Goal: Use online tool/utility: Utilize a website feature to perform a specific function

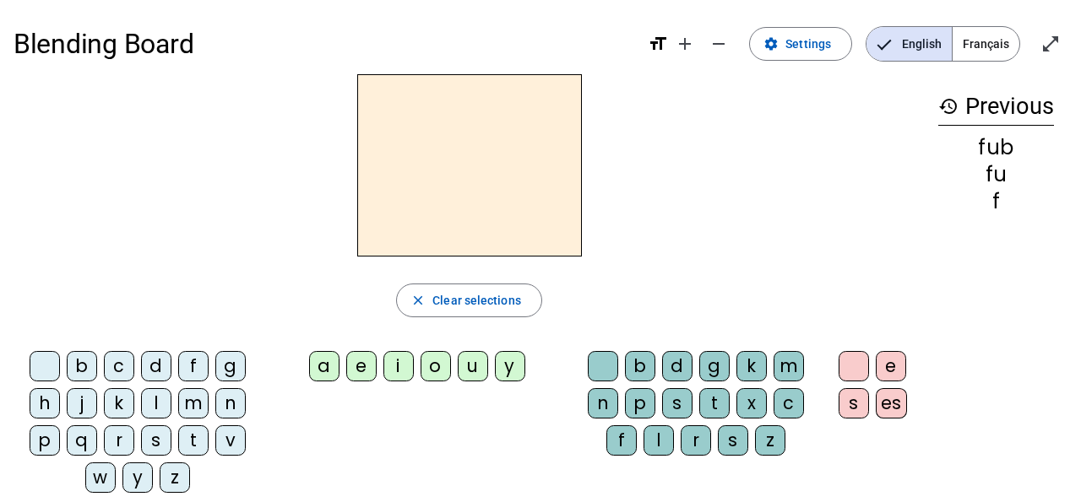
click at [77, 404] on div "j" at bounding box center [82, 403] width 30 height 30
click at [431, 375] on div "o" at bounding box center [435, 366] width 30 height 30
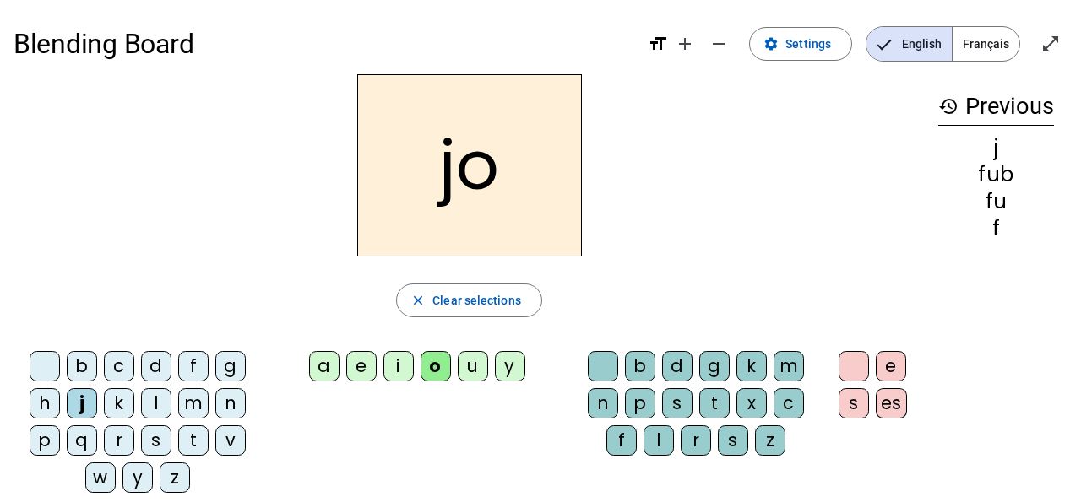
click at [479, 367] on div "u" at bounding box center [473, 366] width 30 height 30
click at [683, 371] on div "d" at bounding box center [677, 366] width 30 height 30
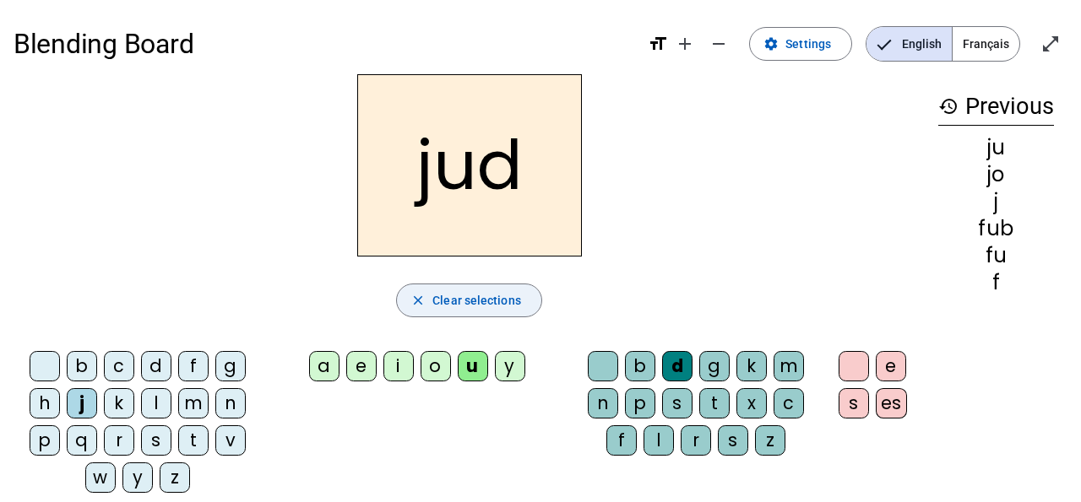
click at [485, 306] on span "Clear selections" at bounding box center [476, 300] width 89 height 20
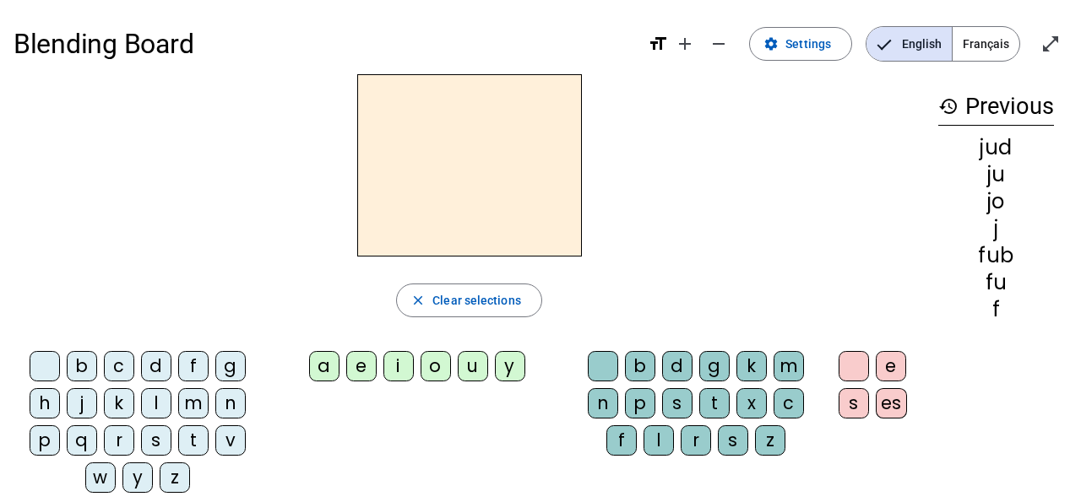
click at [187, 397] on div "m" at bounding box center [193, 403] width 30 height 30
click at [364, 366] on div "e" at bounding box center [361, 366] width 30 height 30
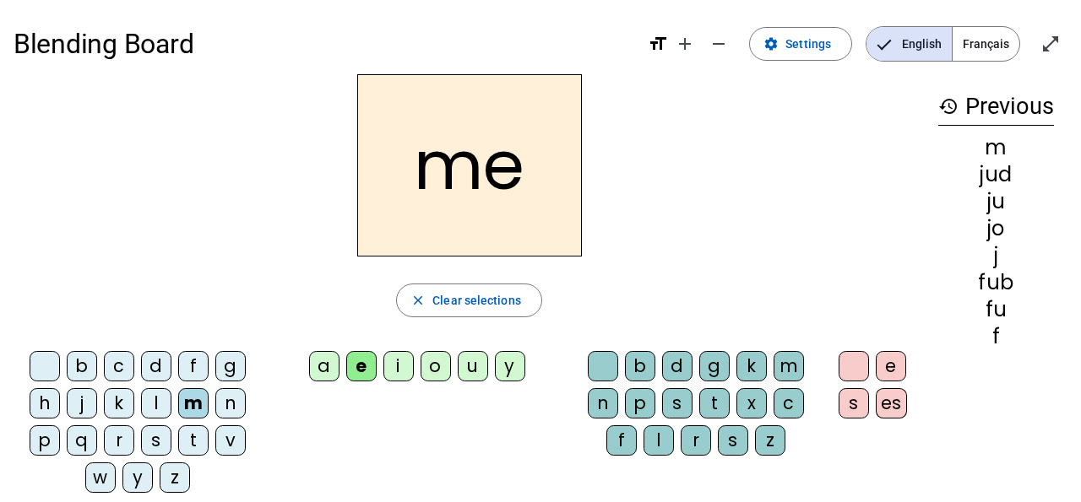
click at [641, 399] on div "p" at bounding box center [640, 403] width 30 height 30
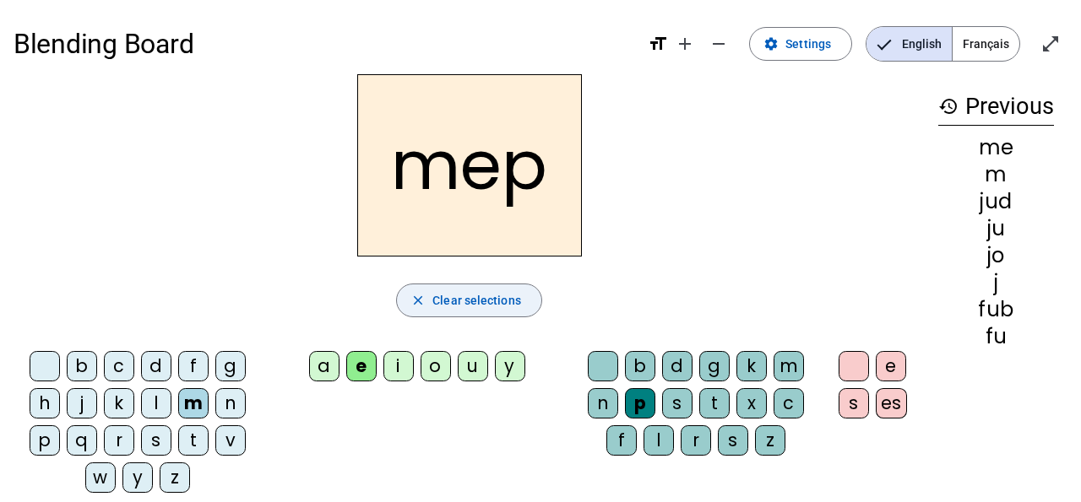
click at [415, 305] on mat-icon "close" at bounding box center [417, 300] width 15 height 15
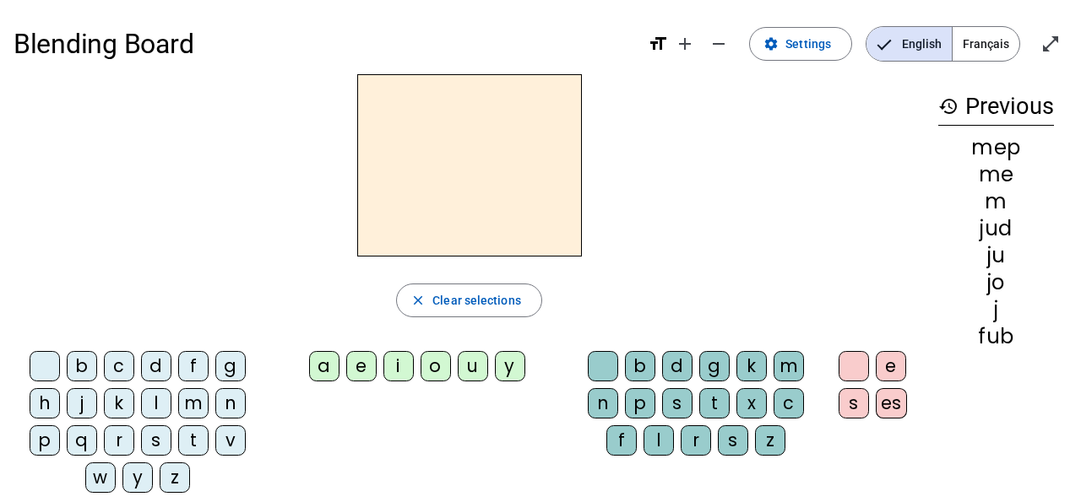
click at [953, 105] on mat-icon "history" at bounding box center [948, 106] width 20 height 20
click at [973, 47] on span "Français" at bounding box center [985, 44] width 67 height 34
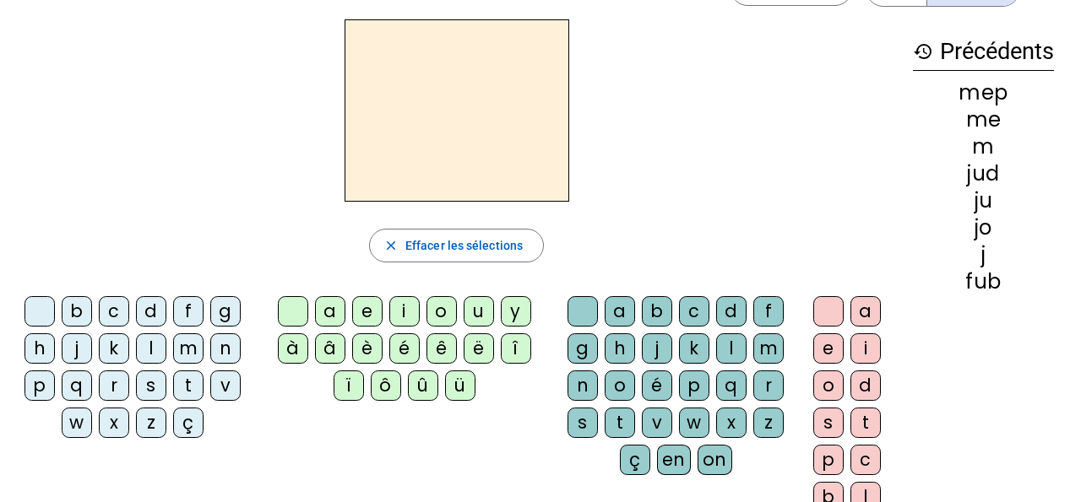
scroll to position [47, 0]
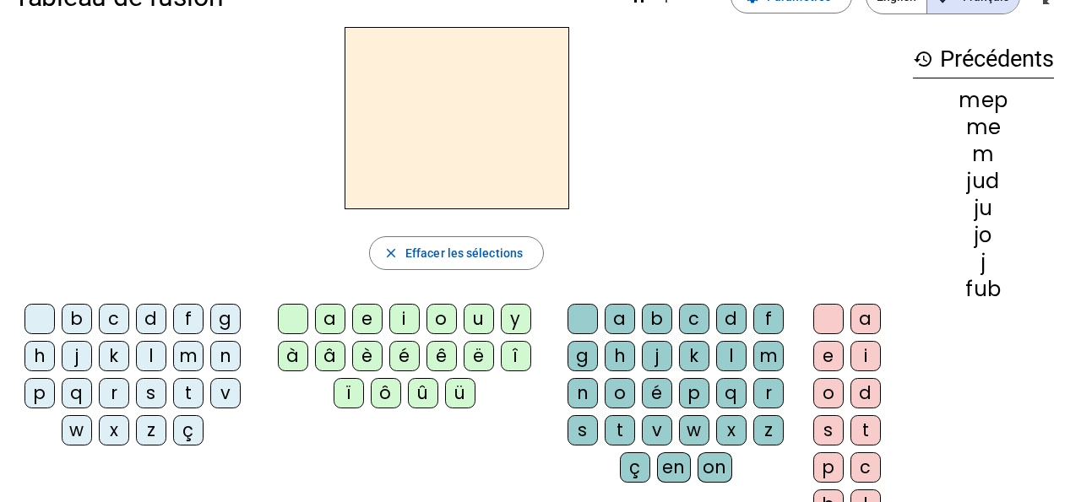
click at [85, 323] on div "b" at bounding box center [77, 319] width 30 height 30
click at [465, 321] on div "u" at bounding box center [479, 319] width 30 height 30
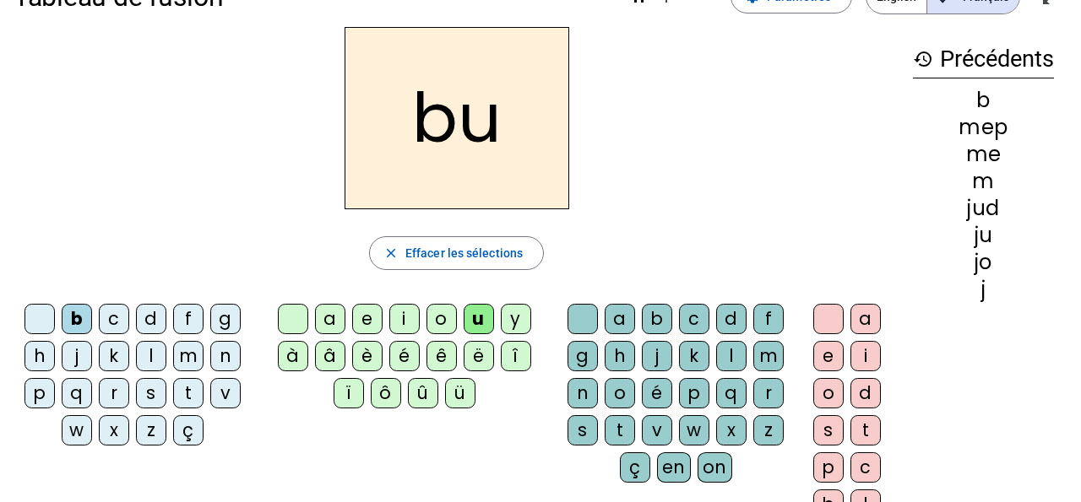
click at [426, 323] on div "o" at bounding box center [441, 319] width 30 height 30
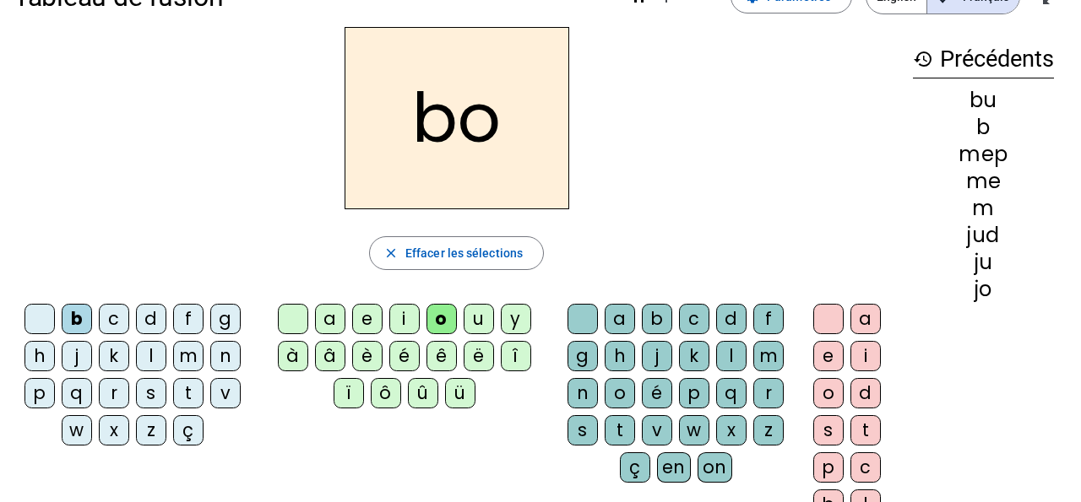
click at [471, 321] on div "u" at bounding box center [479, 319] width 30 height 30
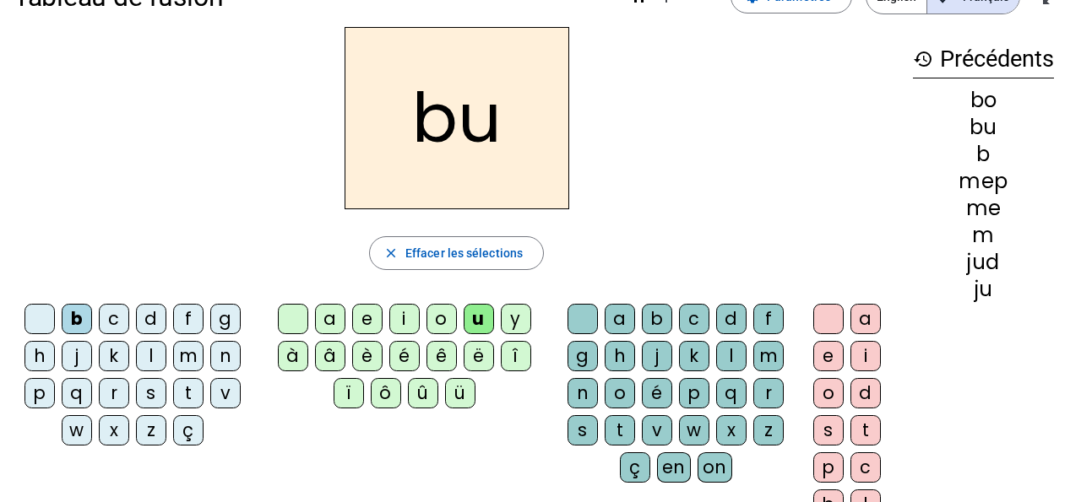
click at [527, 318] on div "y" at bounding box center [516, 319] width 30 height 30
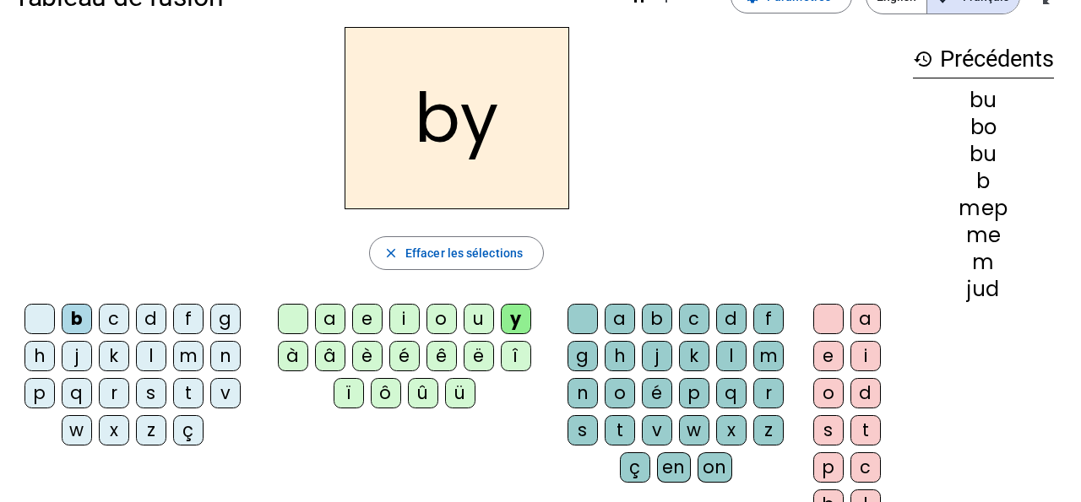
click at [371, 308] on div "e" at bounding box center [367, 319] width 30 height 30
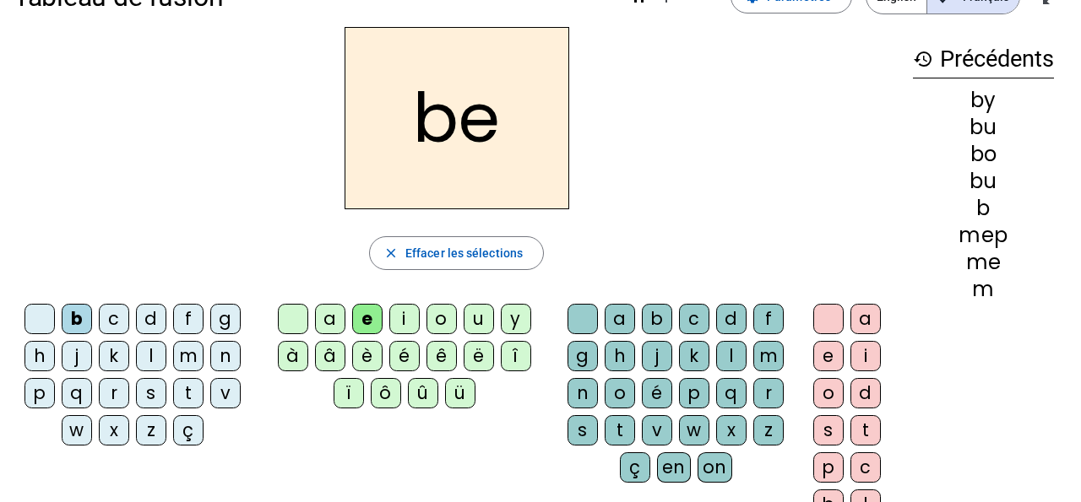
click at [465, 326] on div "u" at bounding box center [479, 319] width 30 height 30
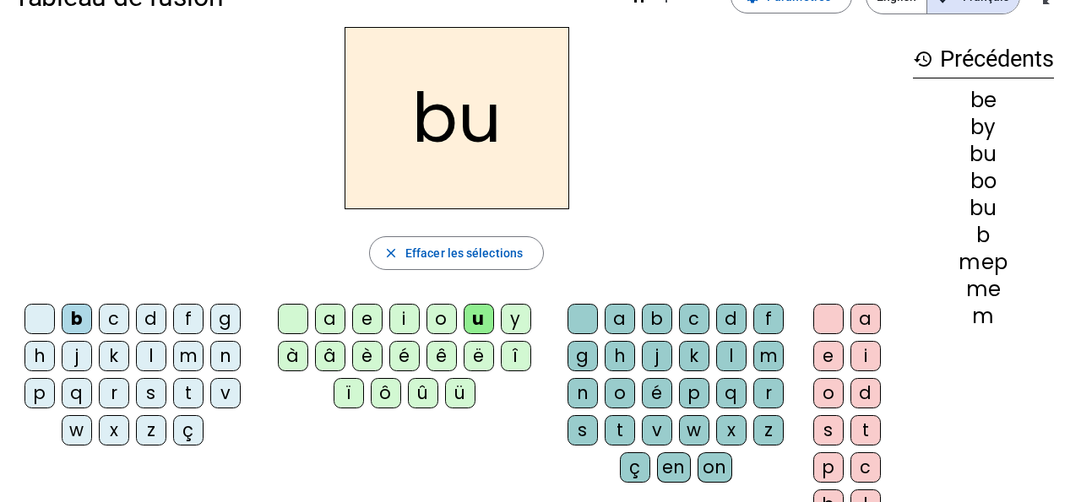
click at [328, 323] on div "a" at bounding box center [330, 319] width 30 height 30
click at [371, 321] on div "e" at bounding box center [367, 319] width 30 height 30
click at [410, 317] on div "i" at bounding box center [404, 319] width 30 height 30
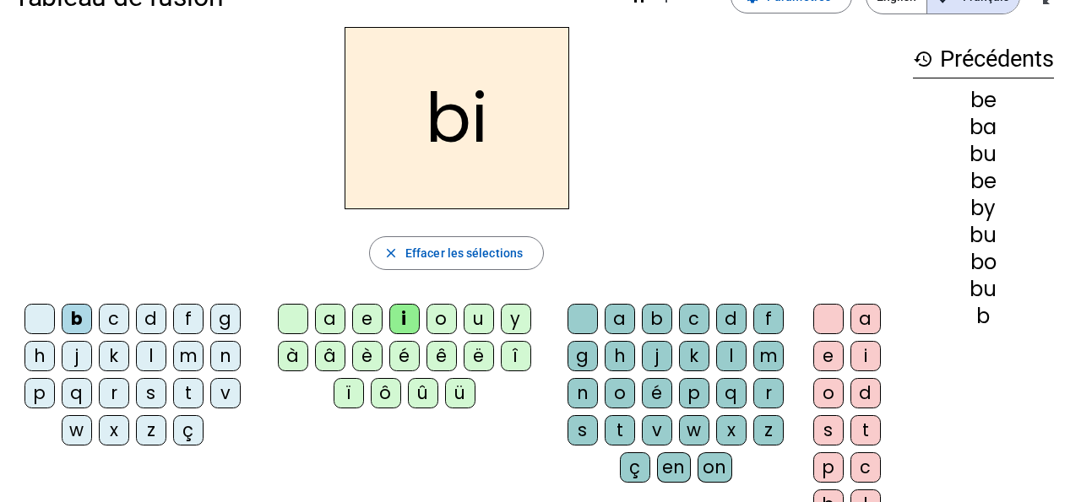
click at [413, 361] on div "é" at bounding box center [404, 356] width 30 height 30
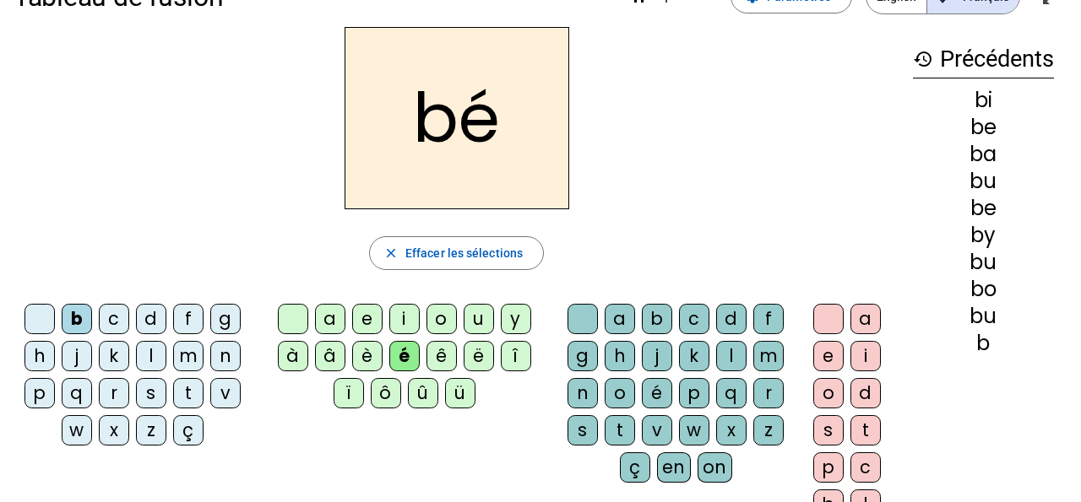
click at [471, 318] on div "u" at bounding box center [479, 319] width 30 height 30
click at [513, 314] on div "y" at bounding box center [516, 319] width 30 height 30
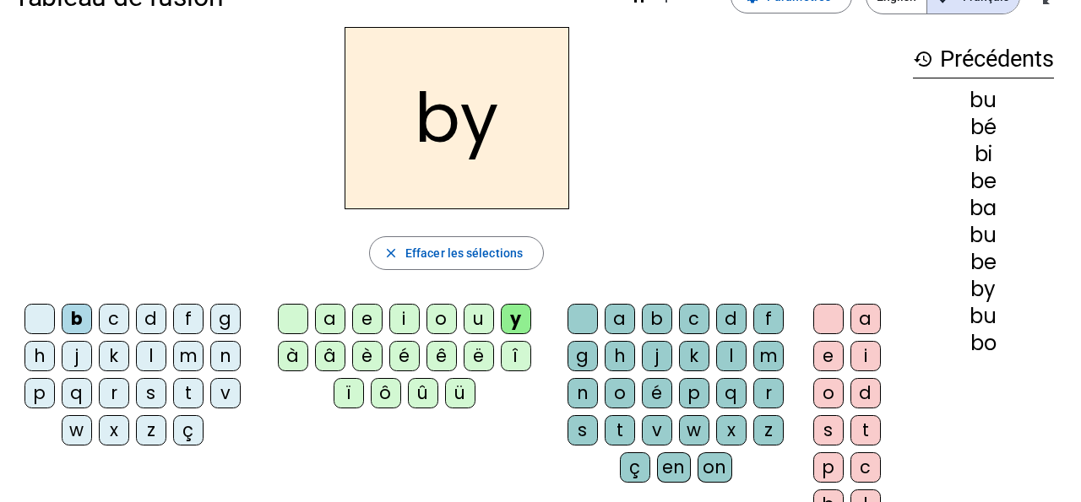
click at [623, 323] on div "a" at bounding box center [620, 319] width 30 height 30
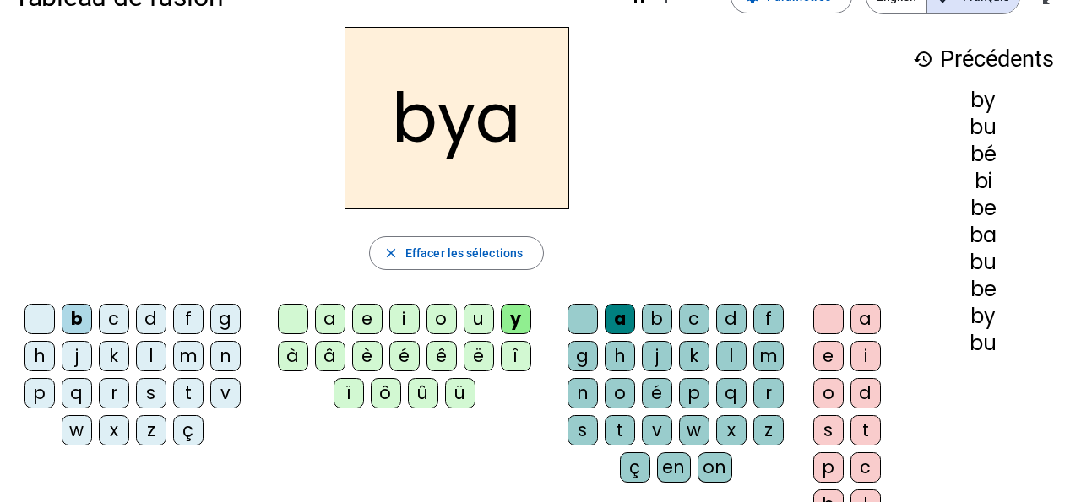
click at [446, 317] on div "o" at bounding box center [441, 319] width 30 height 30
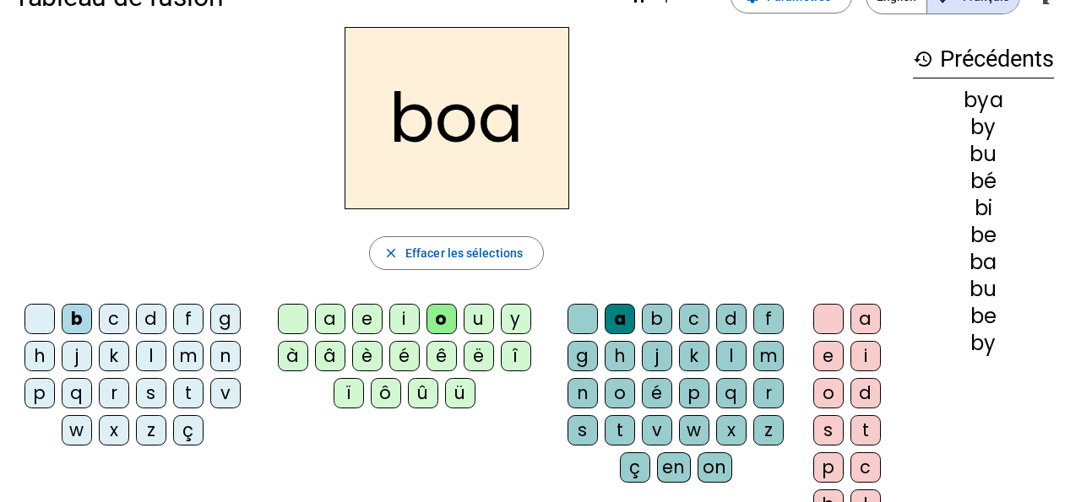
click at [406, 317] on div "i" at bounding box center [404, 319] width 30 height 30
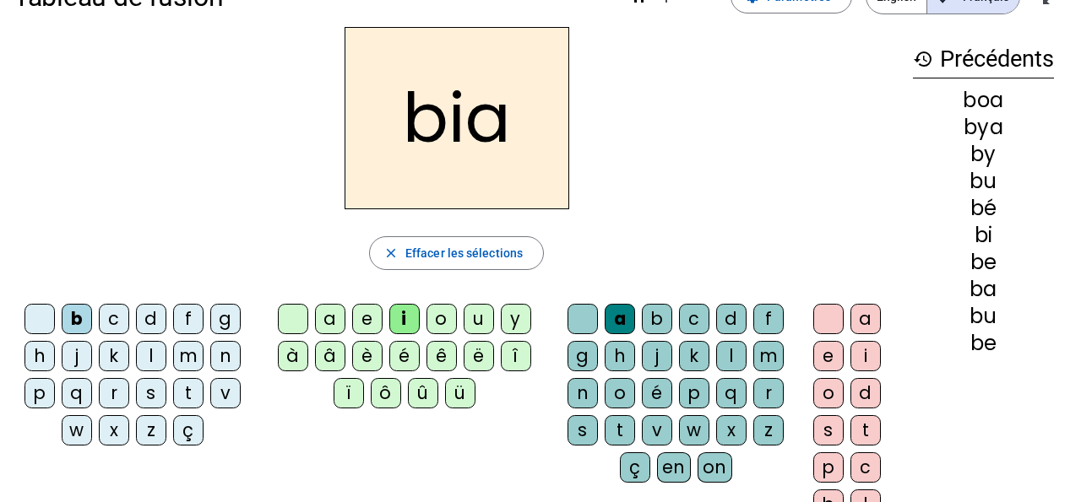
click at [371, 321] on div "e" at bounding box center [367, 319] width 30 height 30
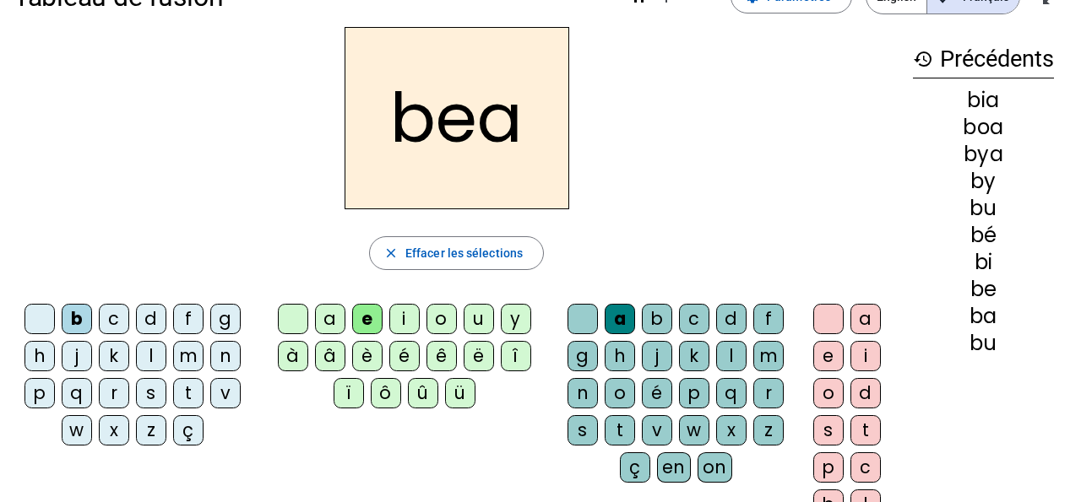
click at [321, 325] on div "a" at bounding box center [330, 319] width 30 height 30
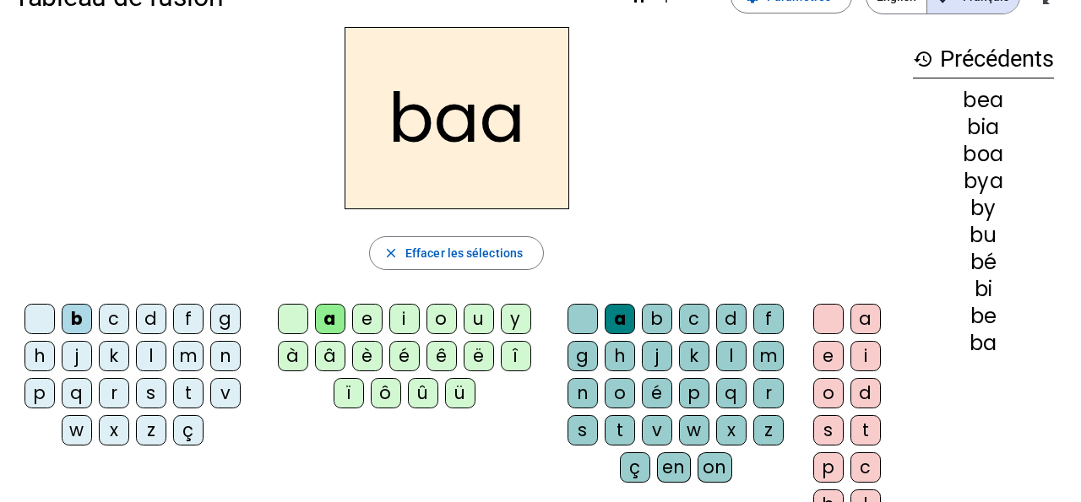
click at [731, 322] on div "d" at bounding box center [731, 319] width 30 height 30
click at [769, 363] on div "m" at bounding box center [768, 356] width 30 height 30
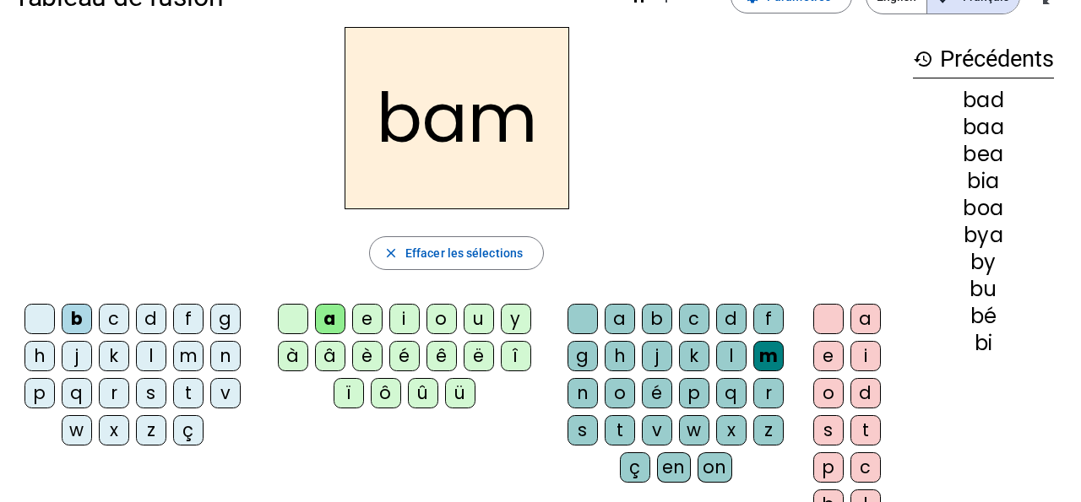
click at [377, 317] on div "e" at bounding box center [367, 319] width 30 height 30
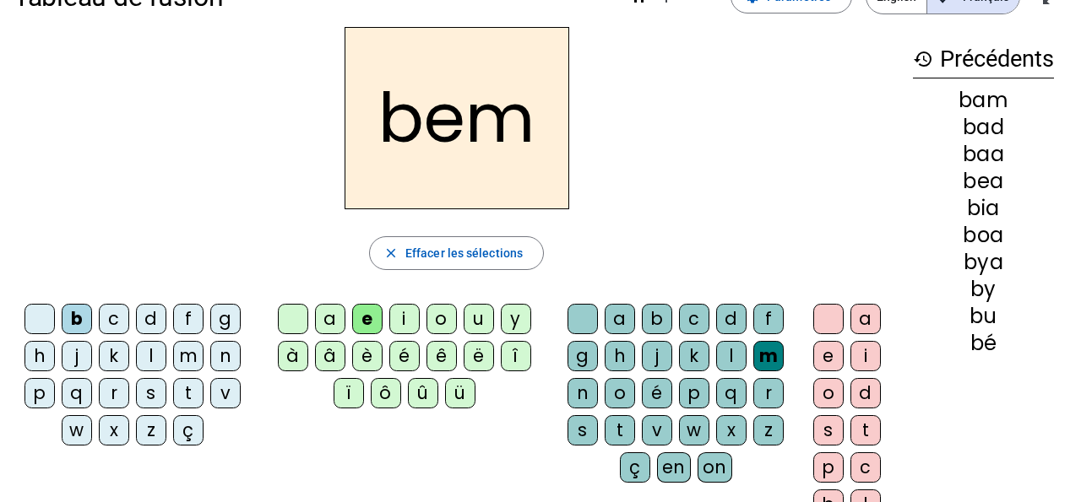
click at [442, 320] on div "o" at bounding box center [441, 319] width 30 height 30
click at [478, 319] on div "u" at bounding box center [479, 319] width 30 height 30
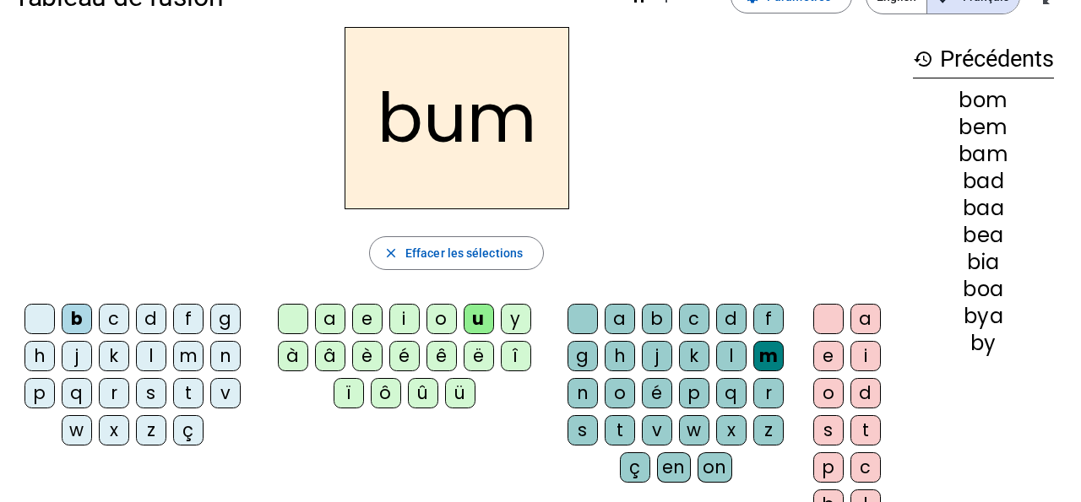
click at [653, 359] on div "j" at bounding box center [657, 356] width 30 height 30
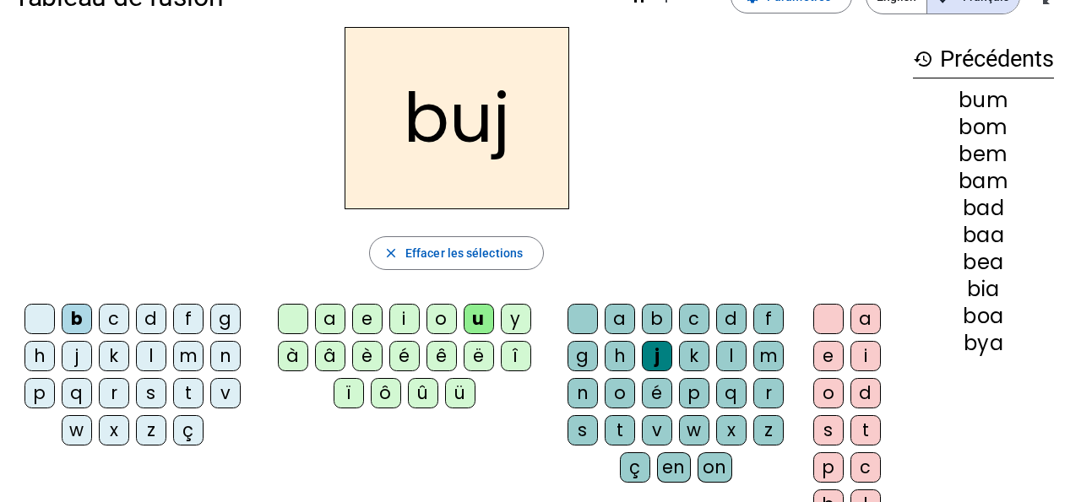
click at [612, 359] on div "h" at bounding box center [620, 356] width 30 height 30
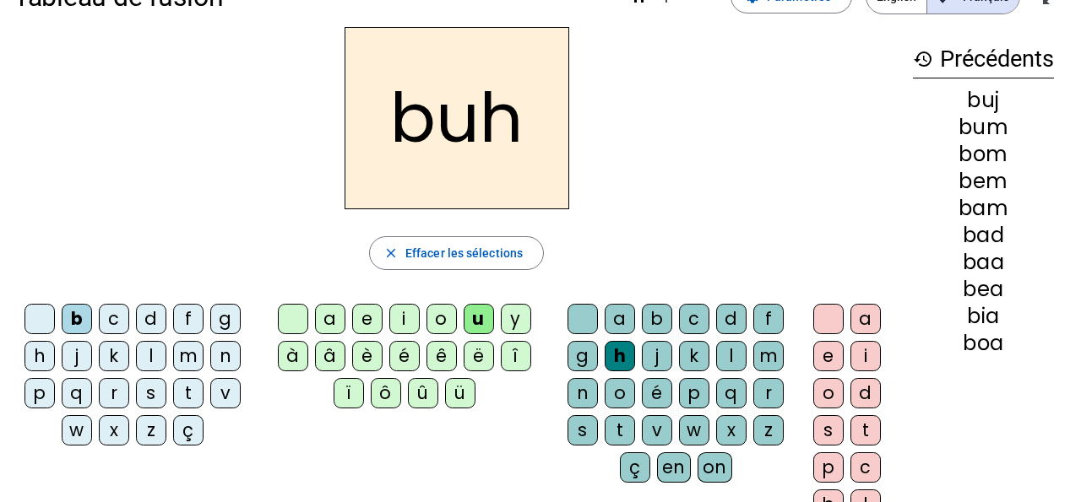
click at [583, 383] on div "n" at bounding box center [582, 393] width 30 height 30
click at [645, 317] on div "b" at bounding box center [657, 319] width 30 height 30
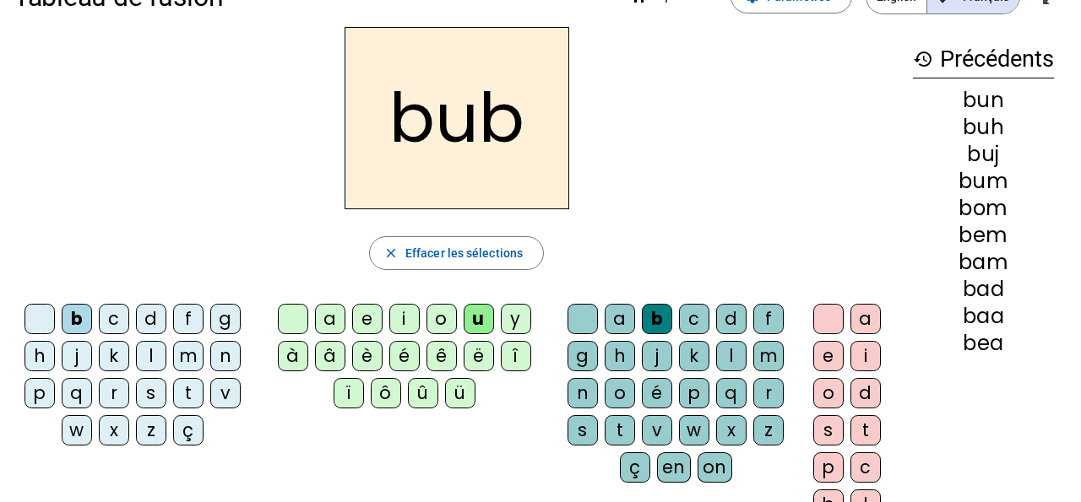
click at [620, 317] on div "a" at bounding box center [620, 319] width 30 height 30
click at [874, 316] on div "a" at bounding box center [865, 319] width 30 height 30
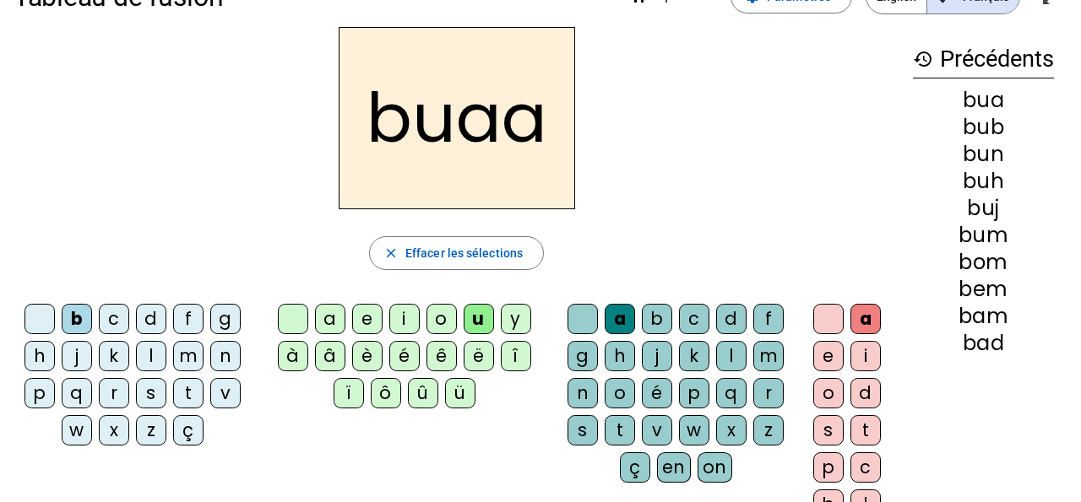
click at [870, 354] on div "i" at bounding box center [865, 356] width 30 height 30
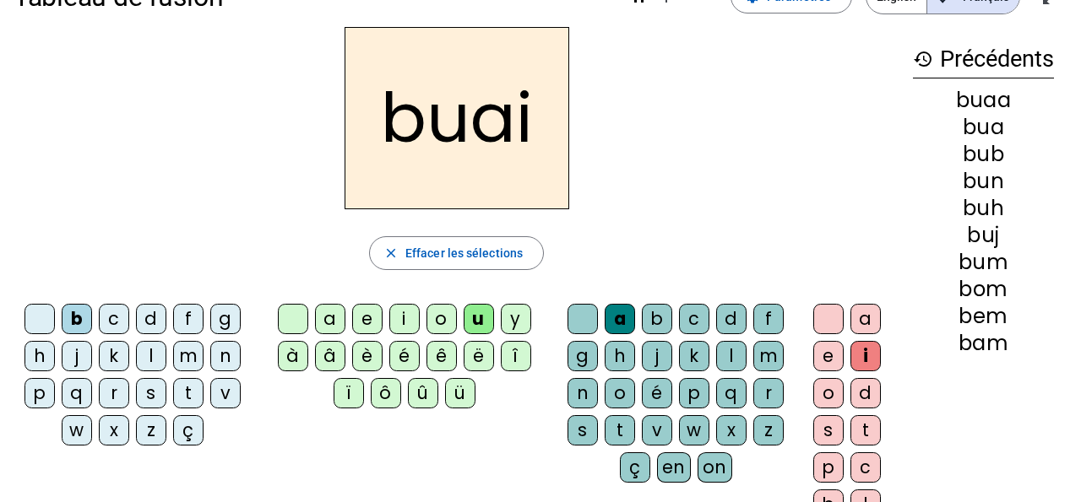
click at [836, 388] on div "o" at bounding box center [828, 393] width 30 height 30
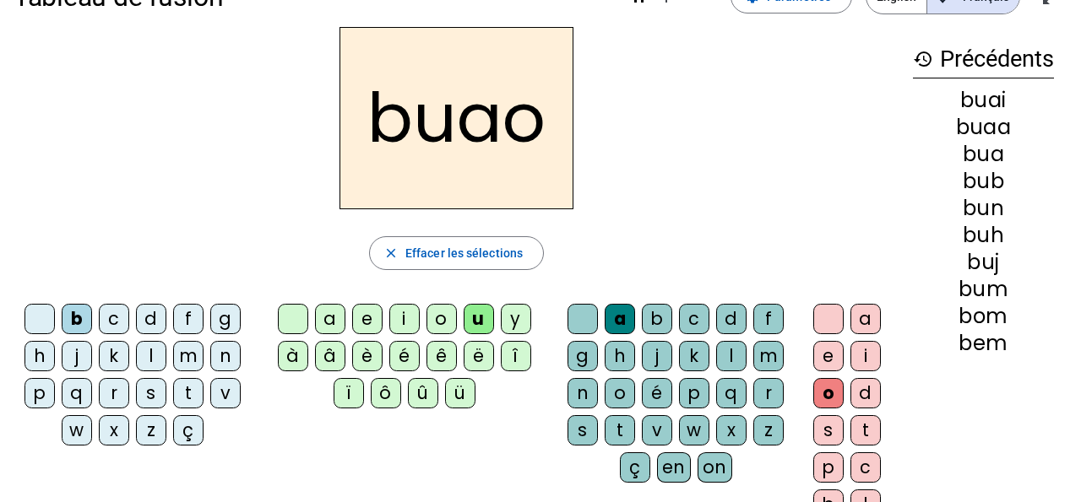
click at [829, 433] on div "s" at bounding box center [828, 430] width 30 height 30
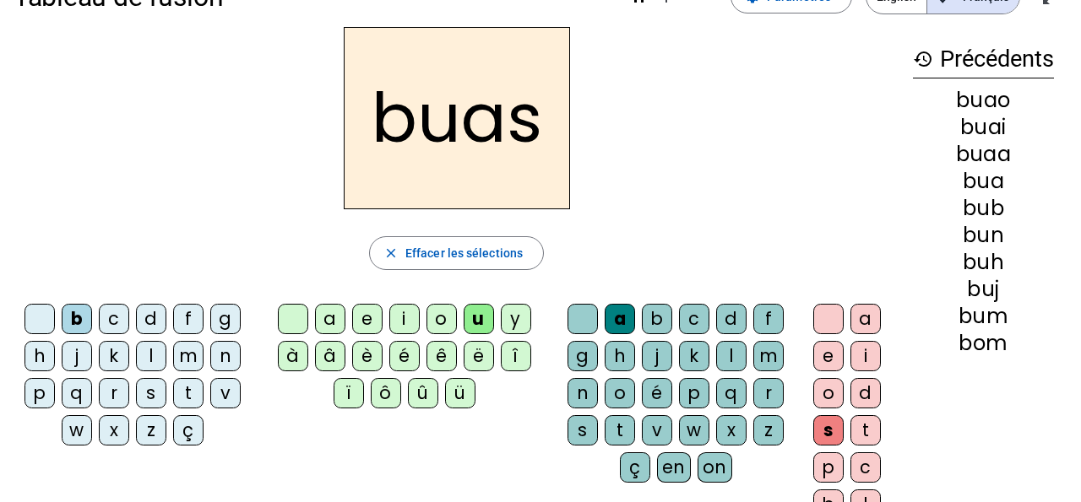
click at [879, 441] on div "t" at bounding box center [865, 430] width 30 height 30
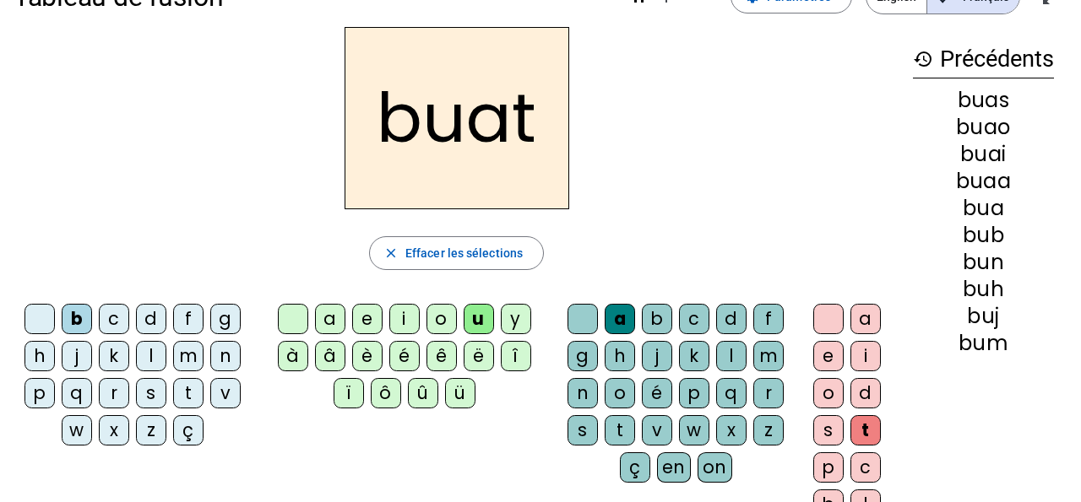
click at [440, 316] on div "o" at bounding box center [441, 319] width 30 height 30
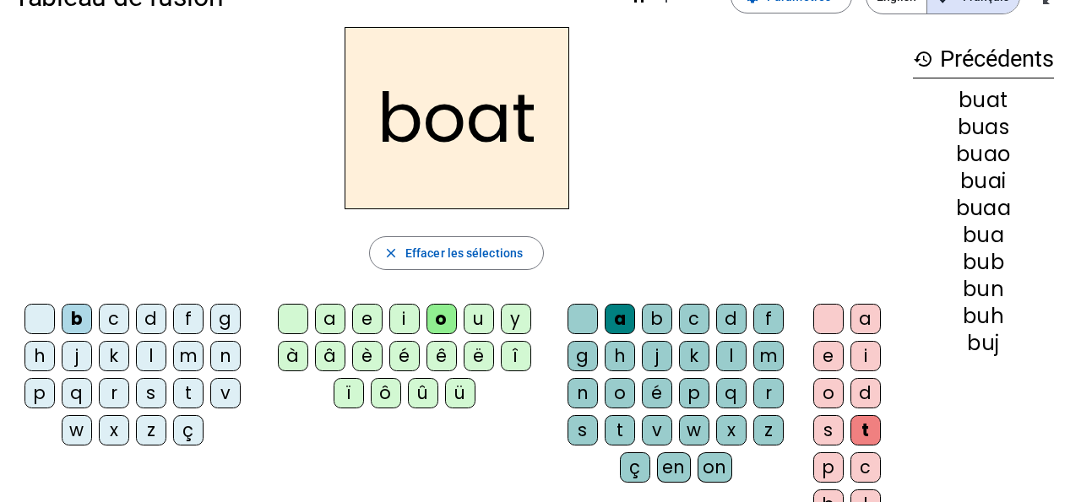
click at [711, 473] on div "on" at bounding box center [714, 468] width 35 height 30
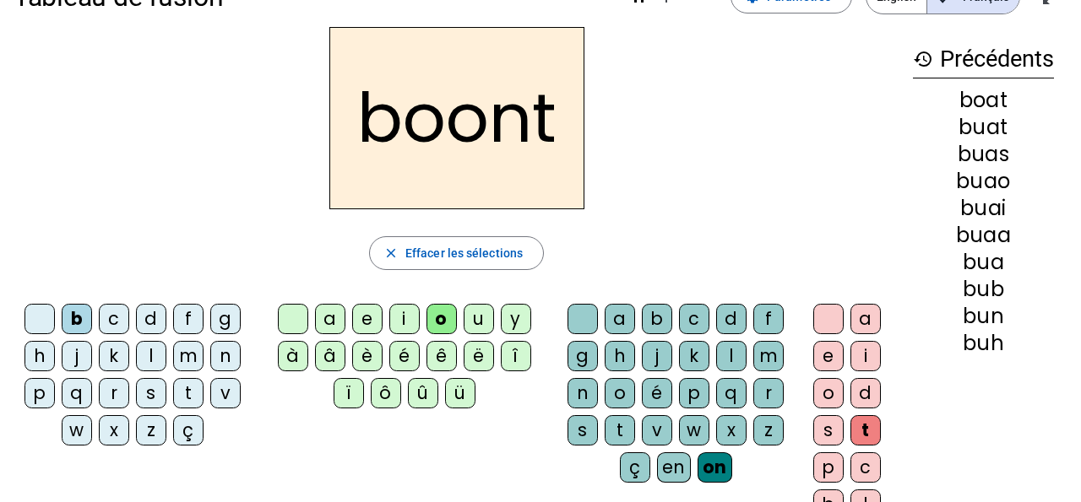
click at [839, 314] on div at bounding box center [828, 319] width 30 height 30
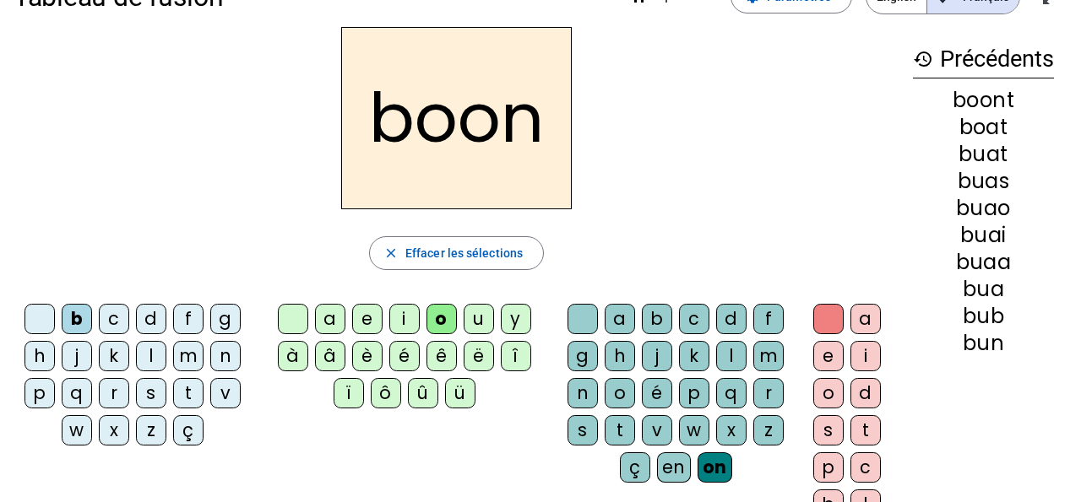
click at [303, 312] on div at bounding box center [293, 319] width 30 height 30
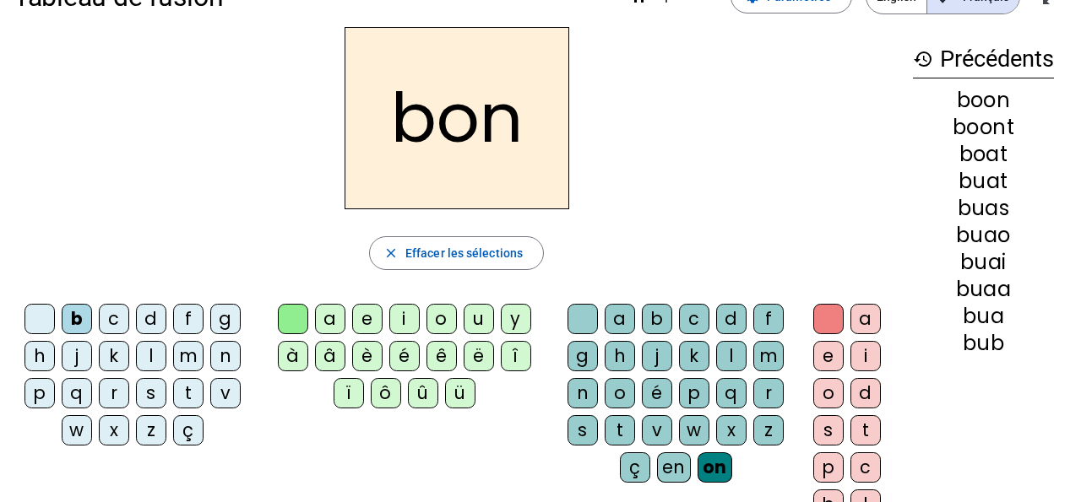
click at [680, 467] on div "en" at bounding box center [674, 468] width 34 height 30
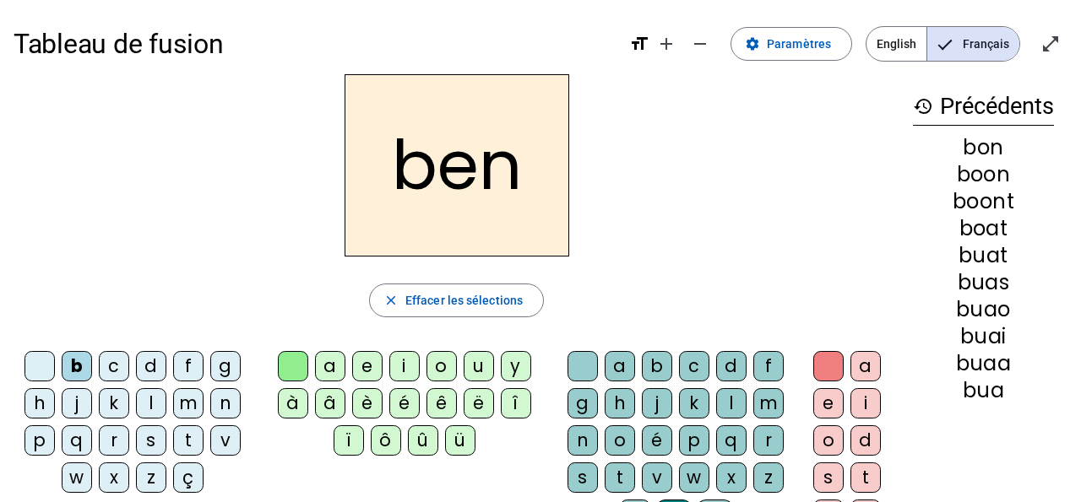
scroll to position [13, 0]
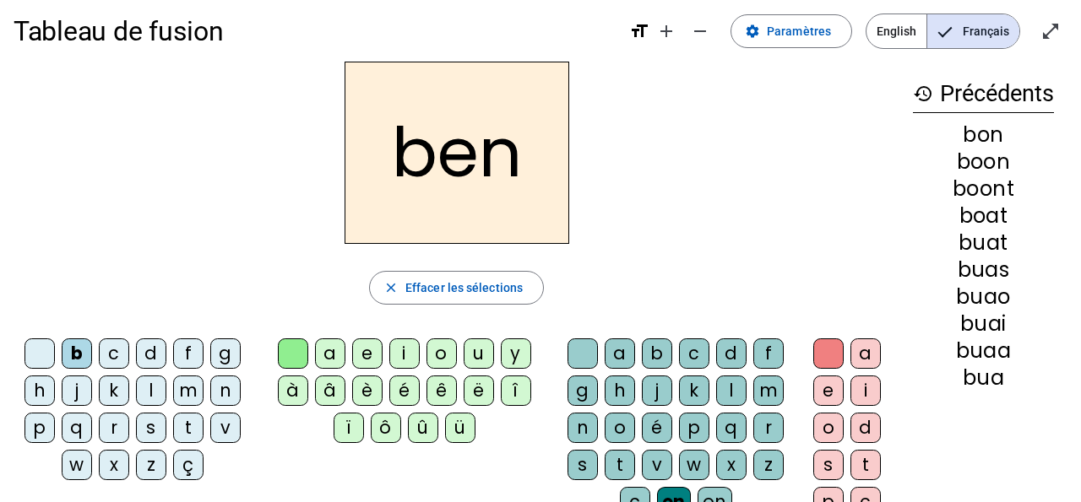
click at [867, 348] on div "a" at bounding box center [865, 354] width 30 height 30
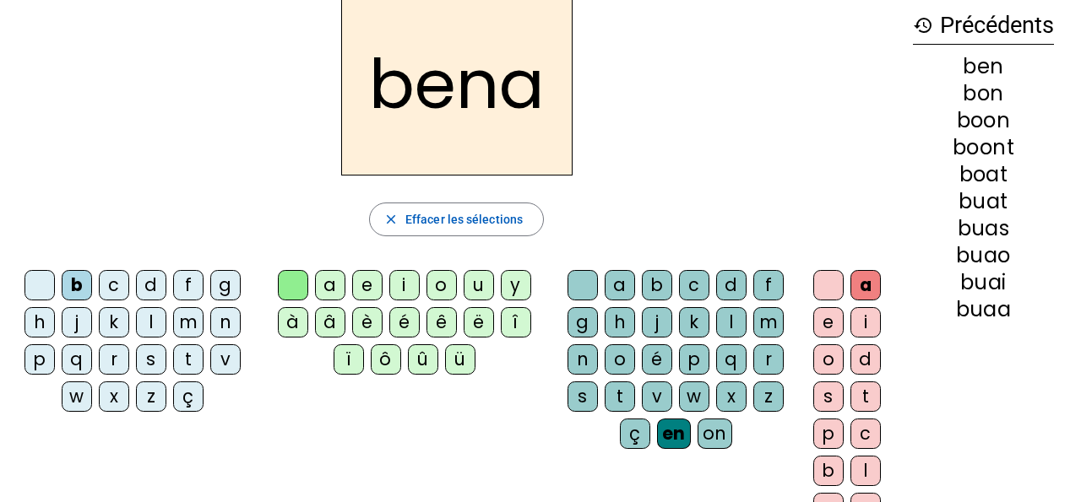
scroll to position [107, 0]
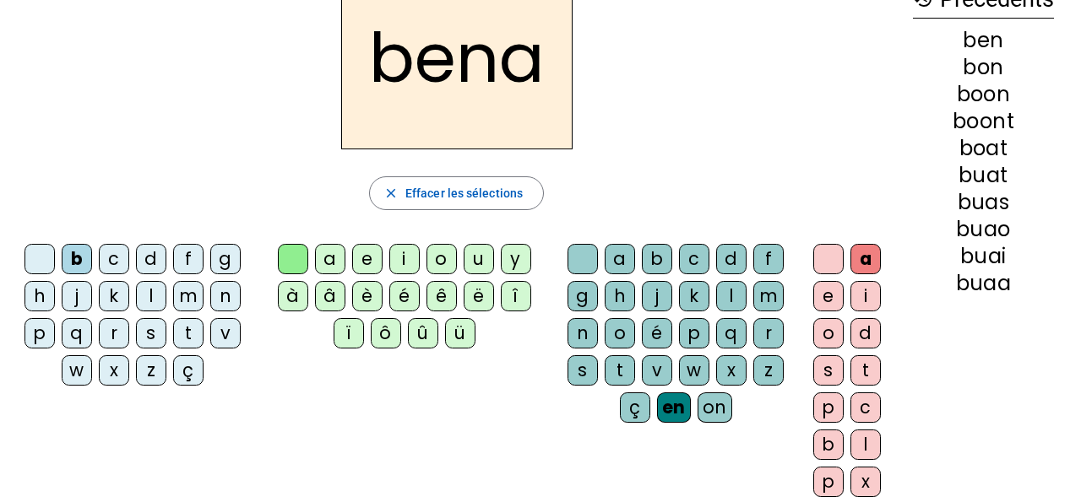
click at [838, 442] on div "b" at bounding box center [828, 445] width 30 height 30
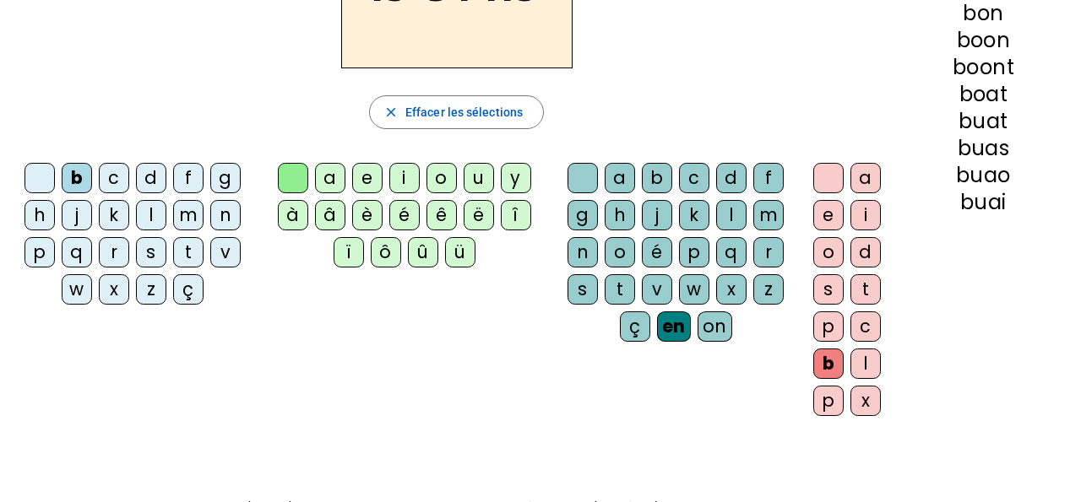
scroll to position [189, 0]
click at [833, 400] on div "p" at bounding box center [828, 400] width 30 height 30
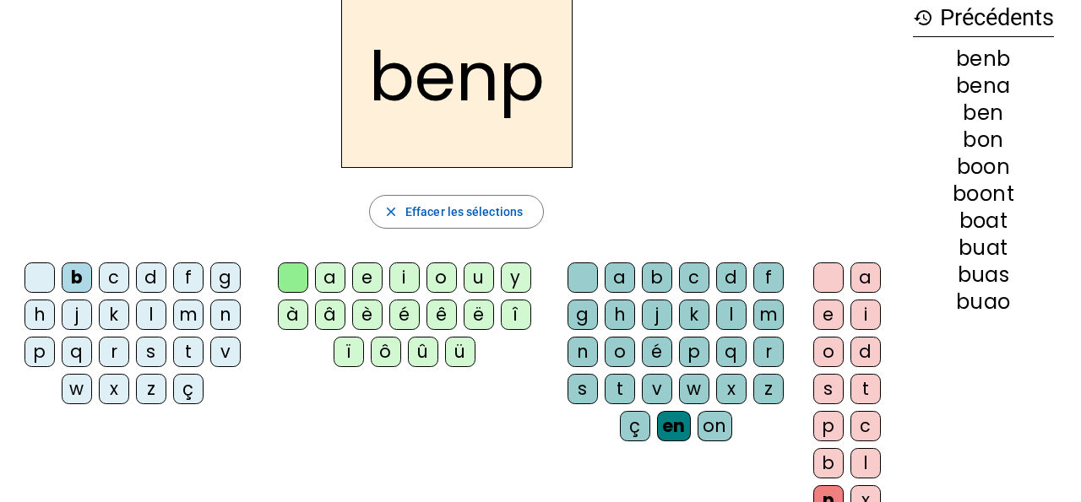
scroll to position [84, 0]
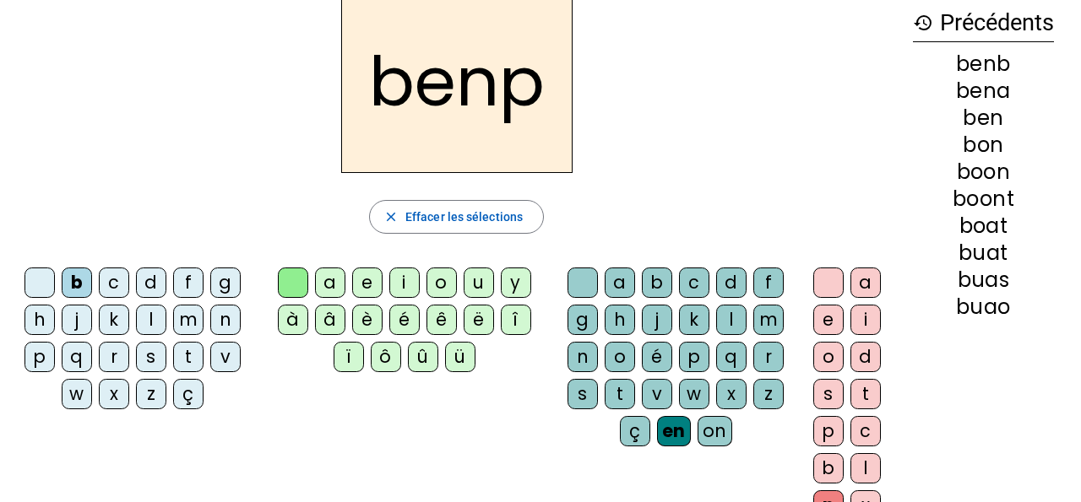
click at [867, 387] on div "t" at bounding box center [865, 394] width 30 height 30
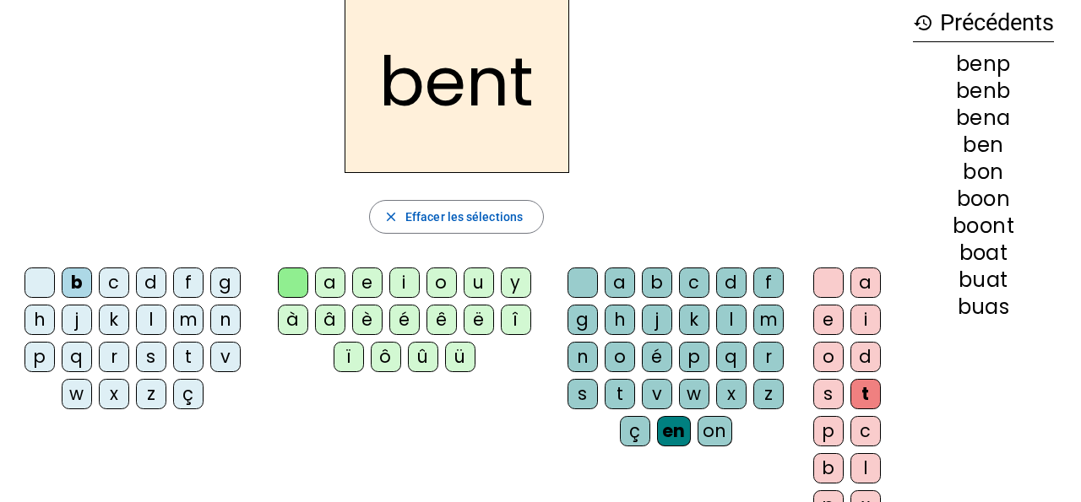
click at [827, 286] on div at bounding box center [828, 283] width 30 height 30
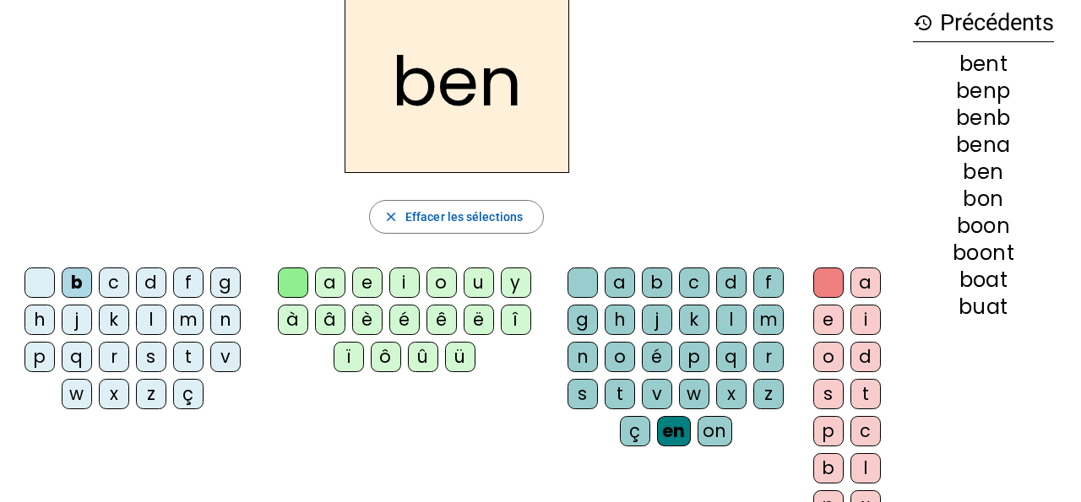
click at [110, 323] on div "k" at bounding box center [114, 320] width 30 height 30
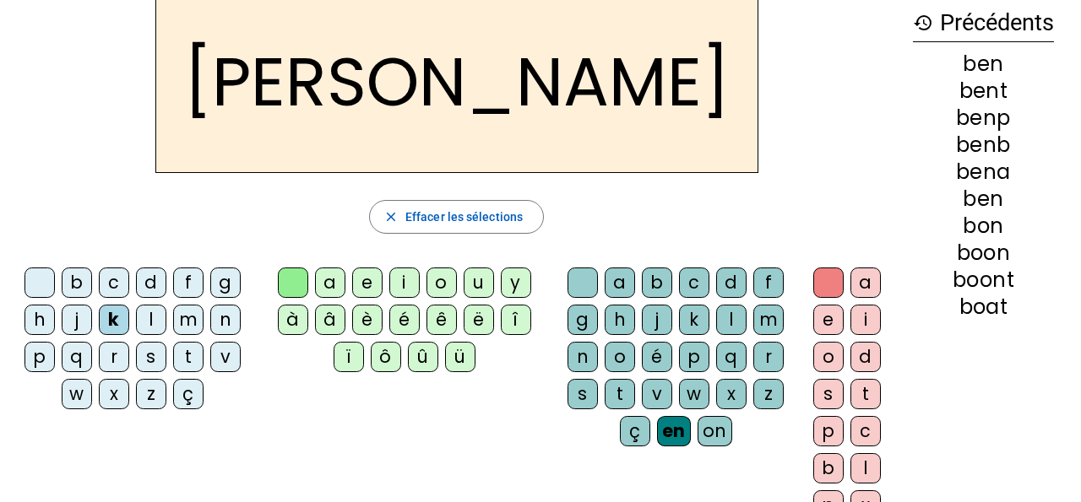
click at [328, 288] on div "a" at bounding box center [330, 283] width 30 height 30
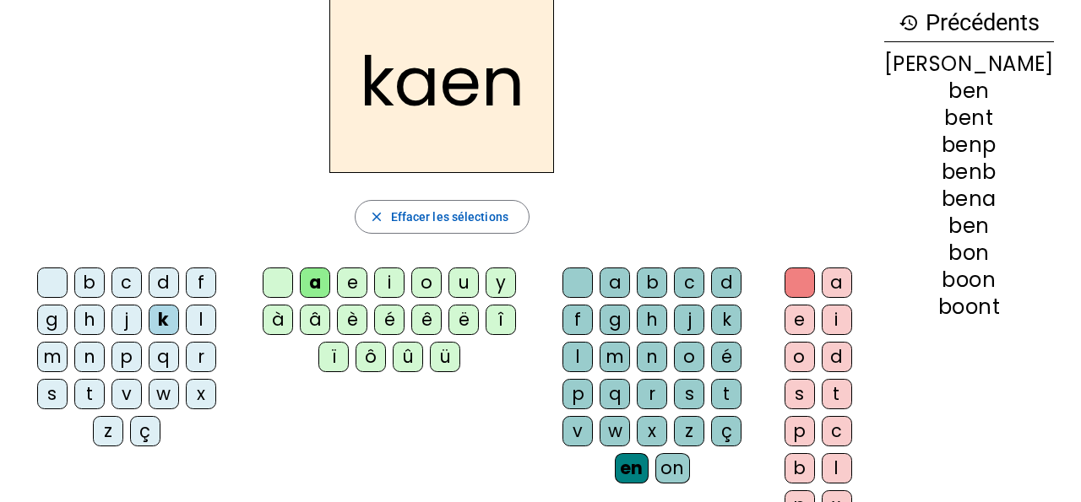
click at [584, 279] on div at bounding box center [577, 283] width 30 height 30
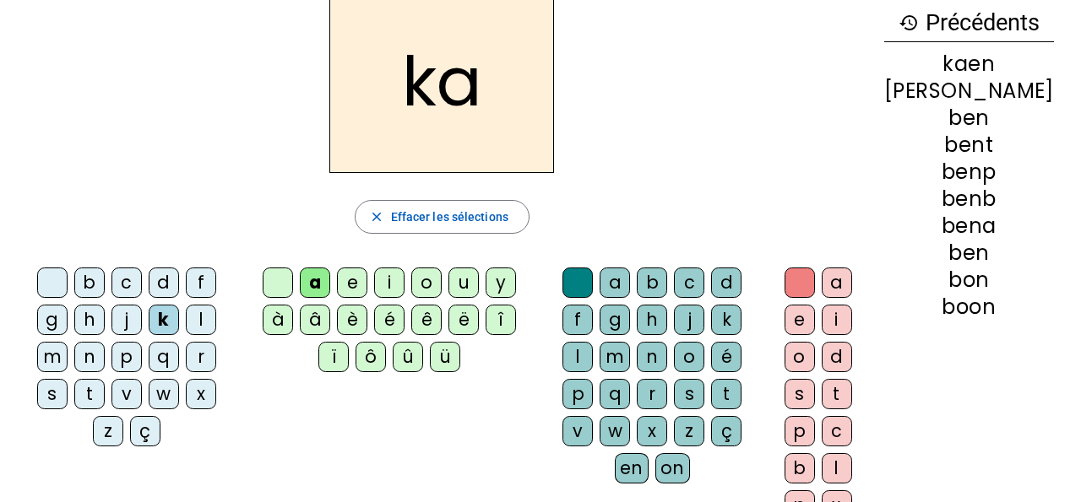
click at [815, 281] on div at bounding box center [799, 283] width 30 height 30
click at [37, 281] on div at bounding box center [52, 283] width 30 height 30
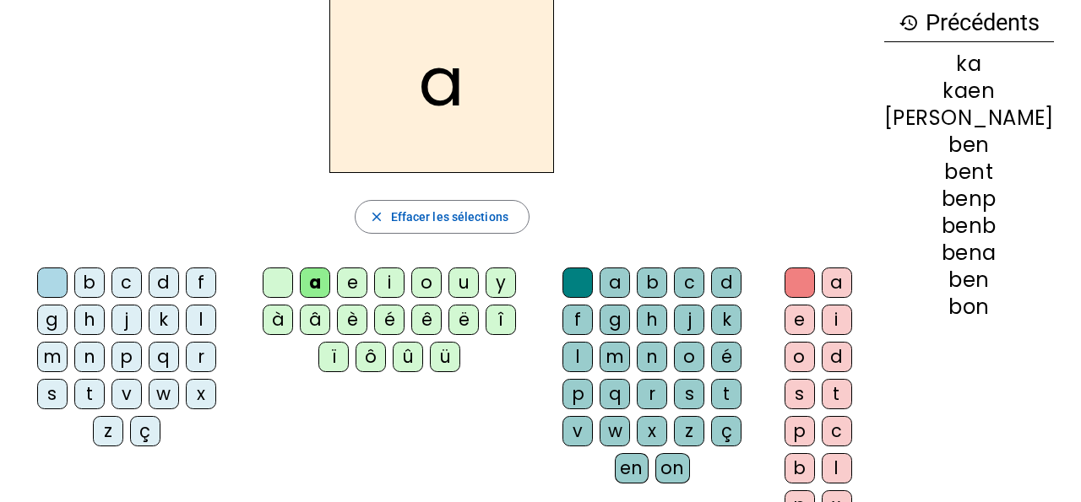
click at [293, 275] on div at bounding box center [278, 283] width 30 height 30
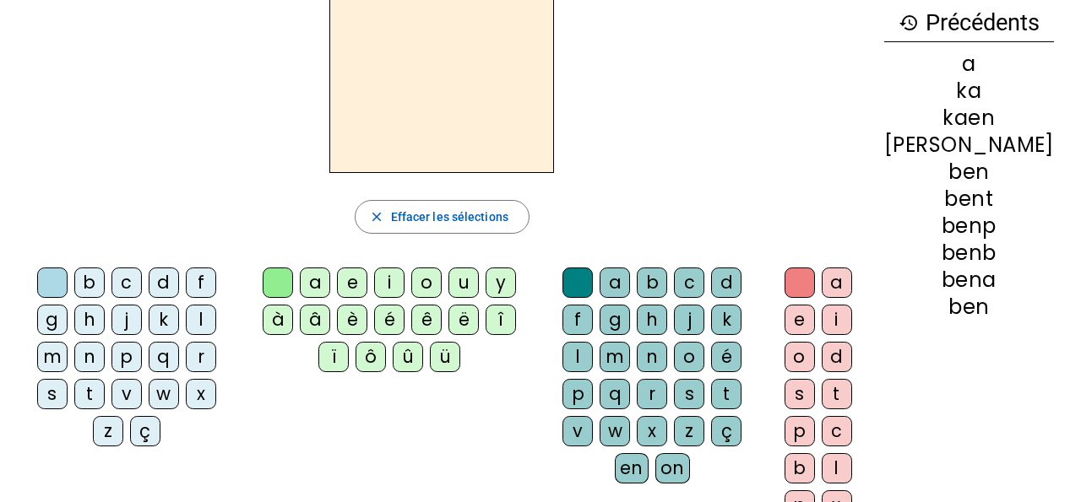
click at [111, 363] on div "p" at bounding box center [126, 357] width 30 height 30
click at [330, 285] on div "a" at bounding box center [315, 283] width 30 height 30
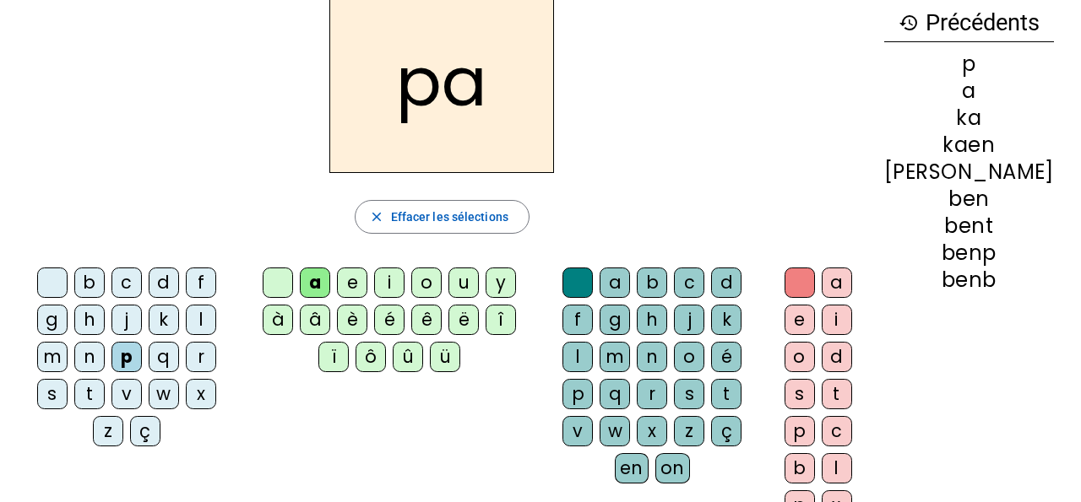
click at [593, 379] on div "p" at bounding box center [577, 394] width 30 height 30
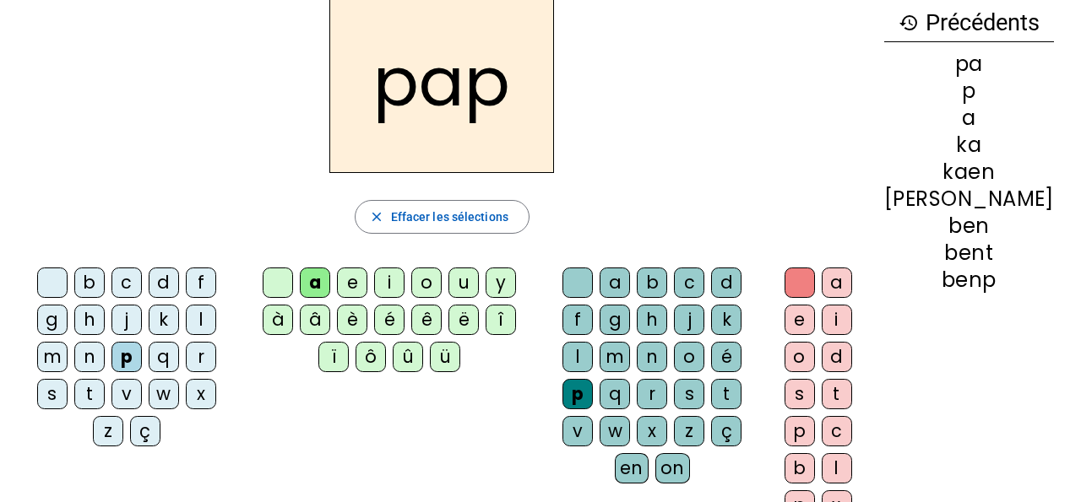
click at [852, 285] on div "a" at bounding box center [836, 283] width 30 height 30
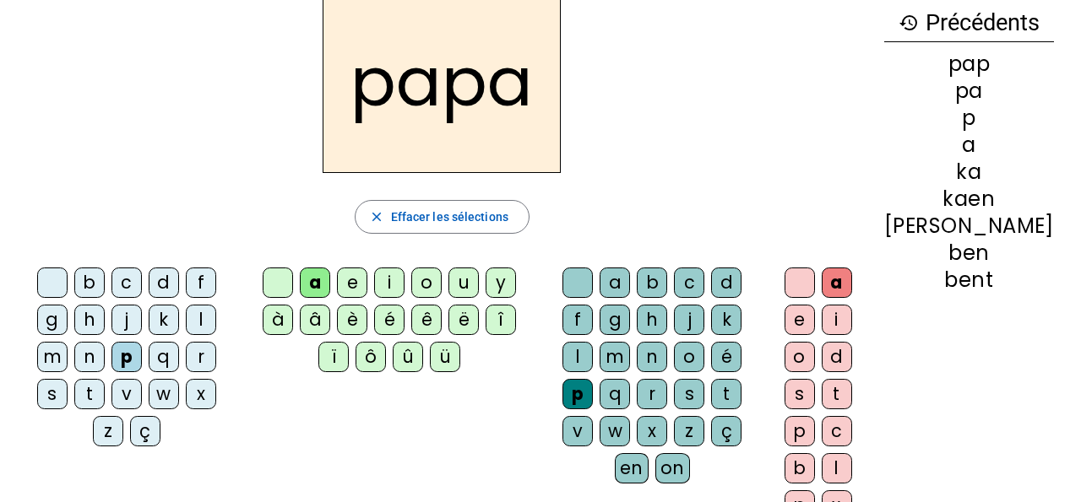
click at [815, 274] on div at bounding box center [799, 283] width 30 height 30
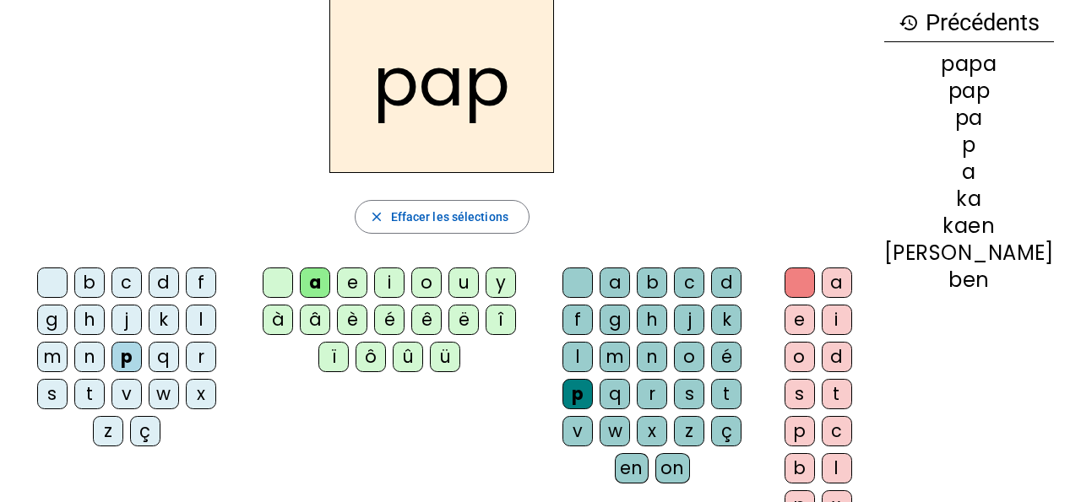
click at [581, 274] on div at bounding box center [577, 283] width 30 height 30
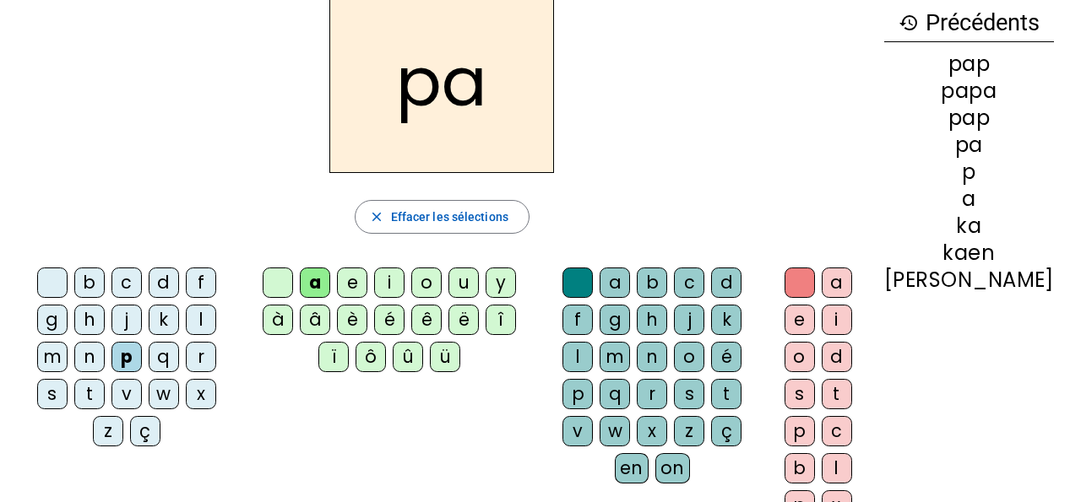
click at [654, 290] on div "b" at bounding box center [652, 283] width 30 height 30
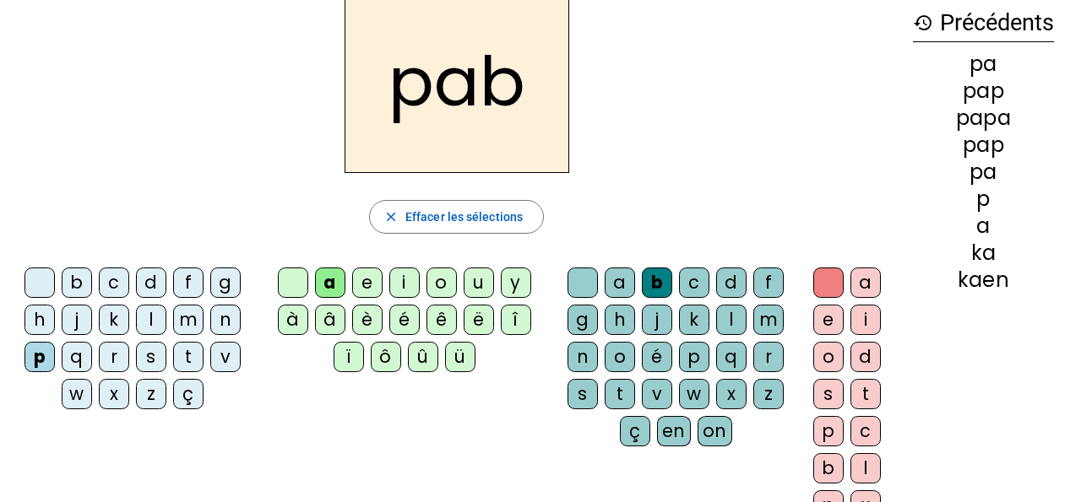
click at [865, 288] on div "a" at bounding box center [865, 283] width 30 height 30
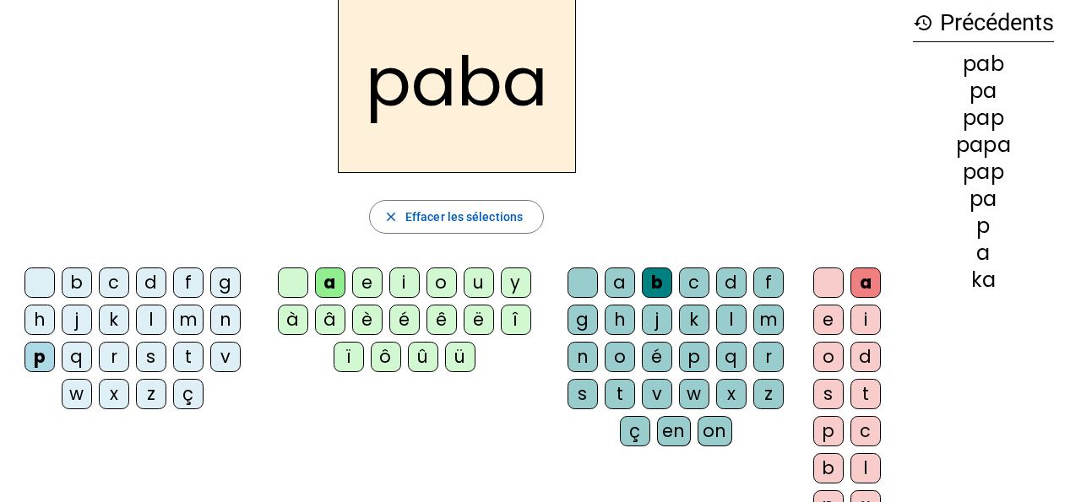
click at [850, 389] on div "t" at bounding box center [865, 394] width 30 height 30
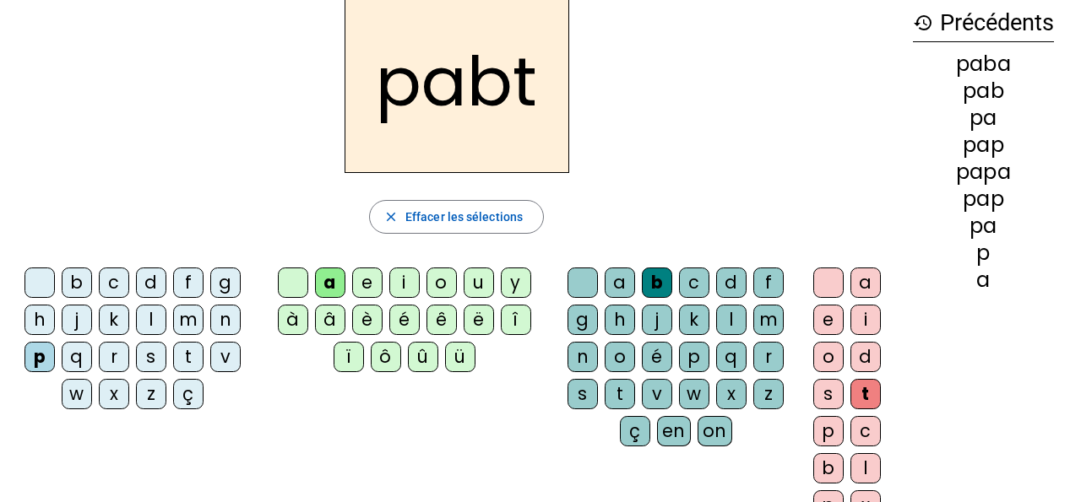
click at [813, 404] on div "s" at bounding box center [828, 394] width 30 height 30
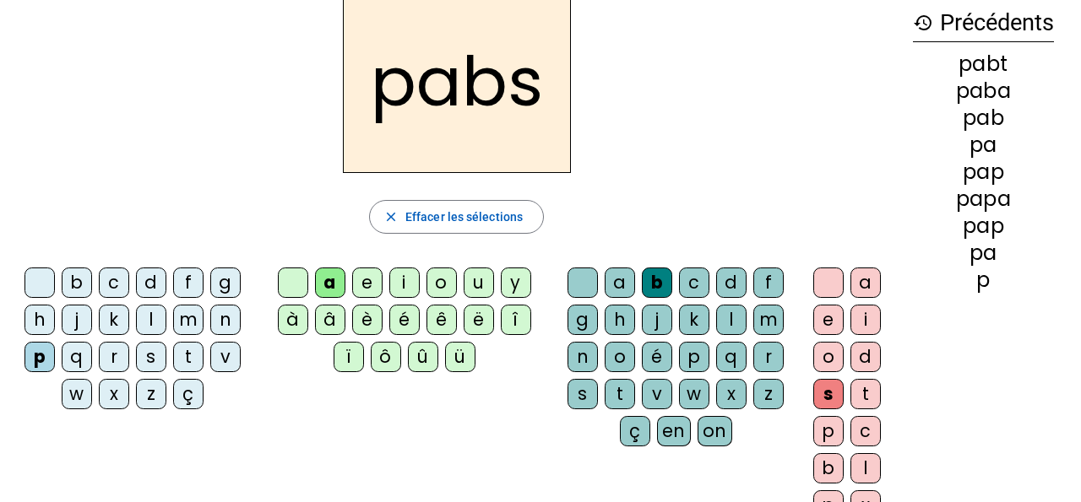
click at [845, 353] on letter-bubble "o" at bounding box center [831, 360] width 37 height 37
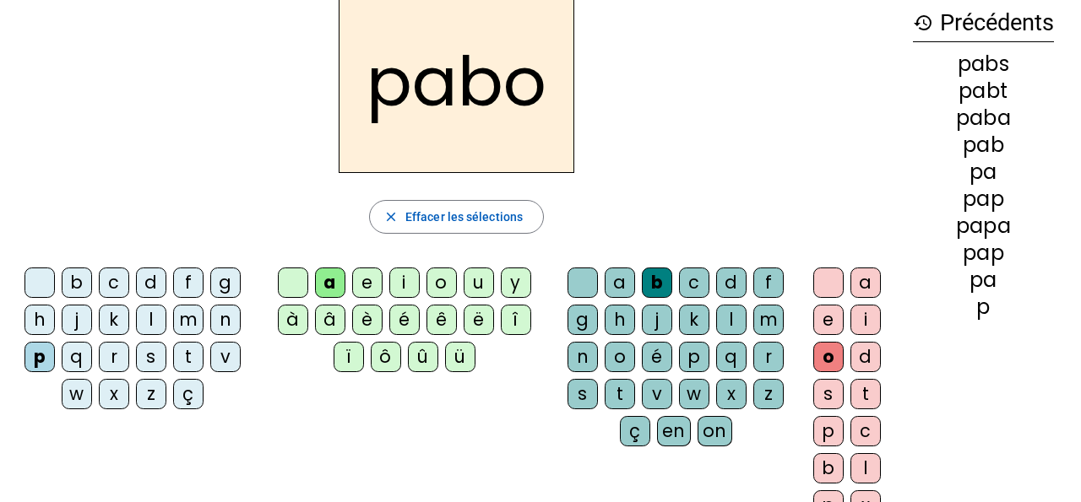
click at [827, 326] on div "e" at bounding box center [828, 320] width 30 height 30
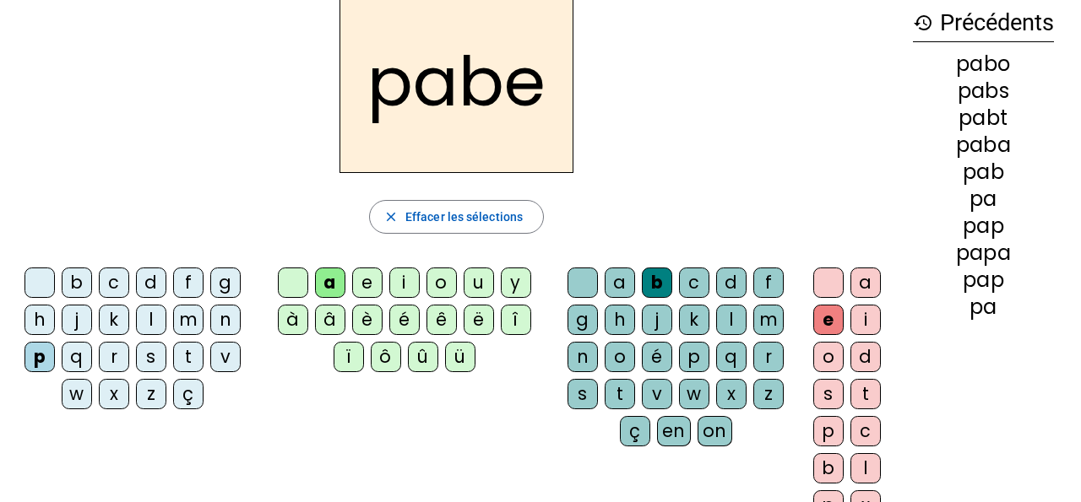
click at [832, 283] on div at bounding box center [828, 283] width 30 height 30
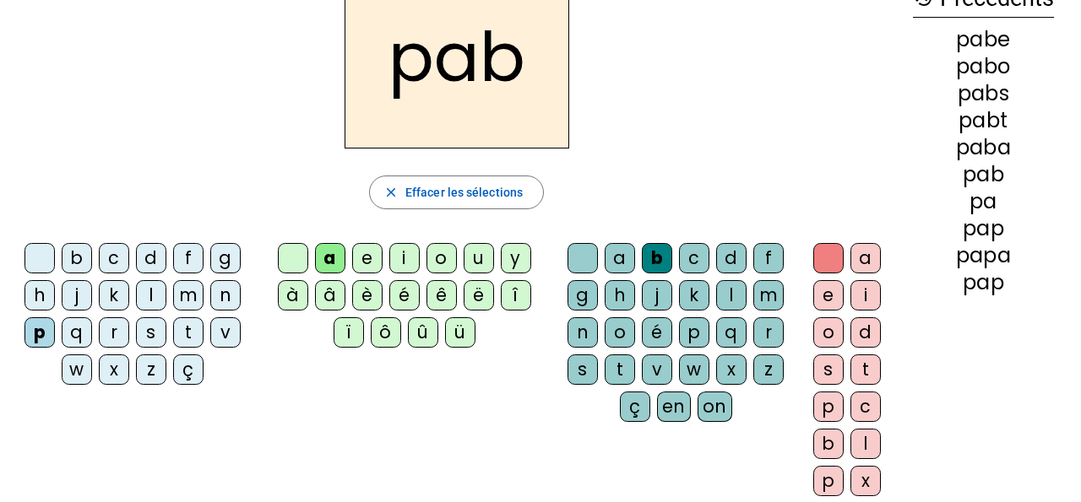
scroll to position [136, 0]
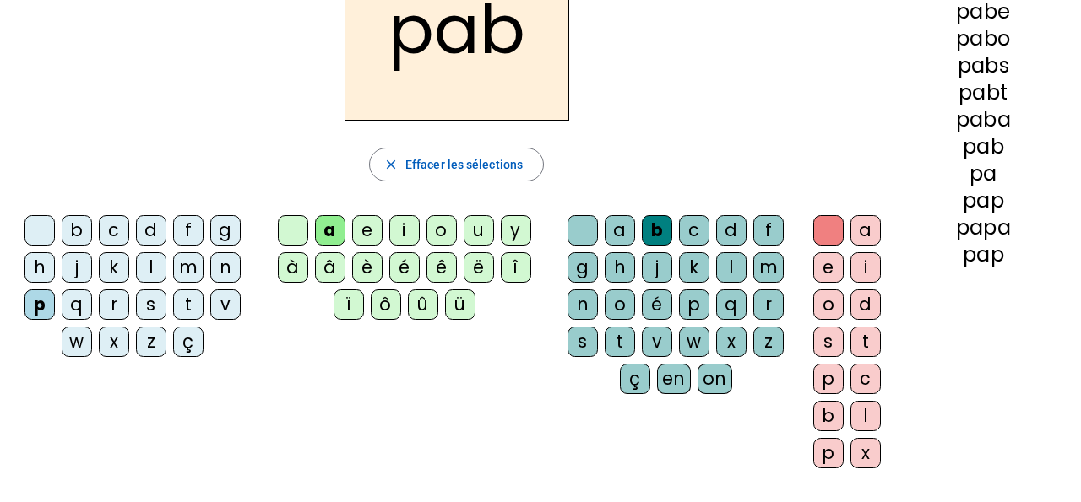
click at [46, 231] on div at bounding box center [39, 230] width 30 height 30
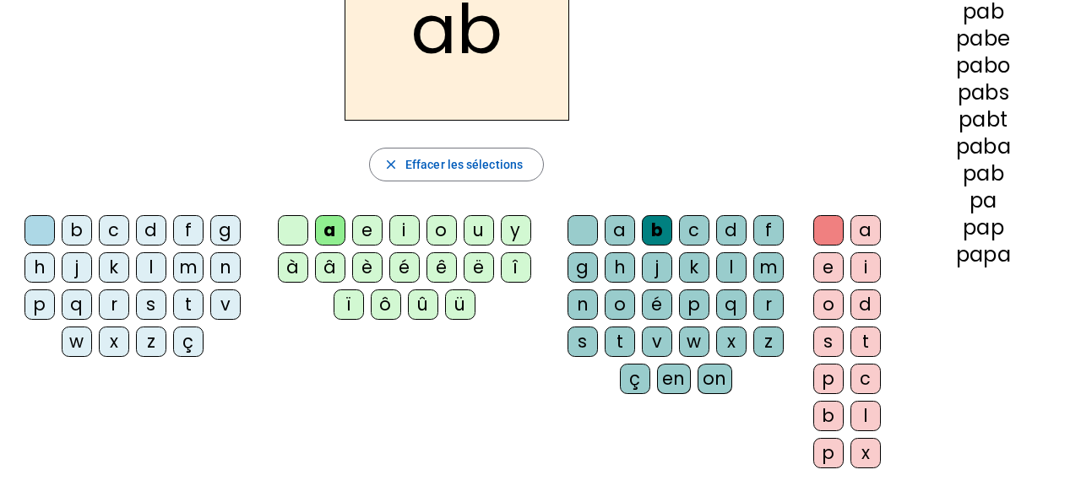
click at [72, 219] on div "b" at bounding box center [77, 230] width 30 height 30
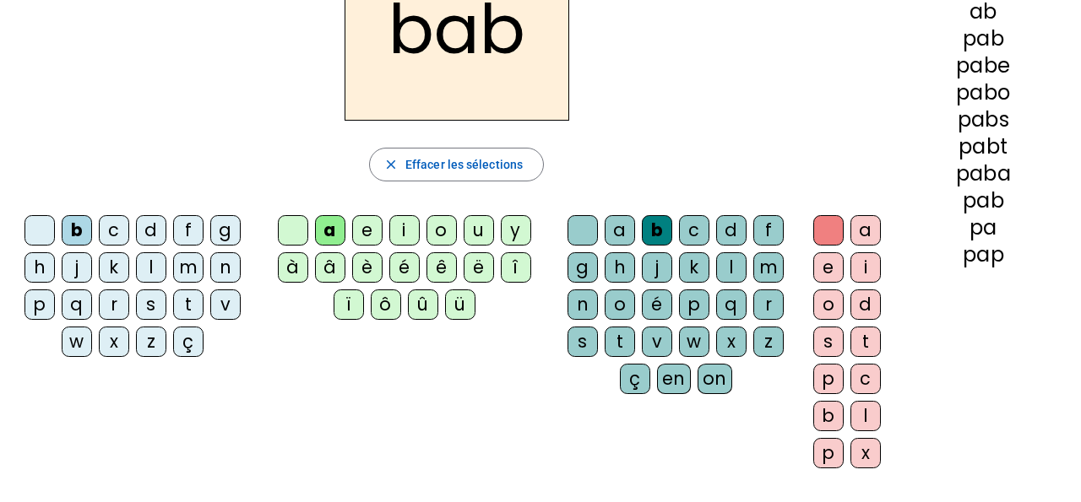
click at [714, 267] on letter-bubble "k" at bounding box center [697, 270] width 37 height 37
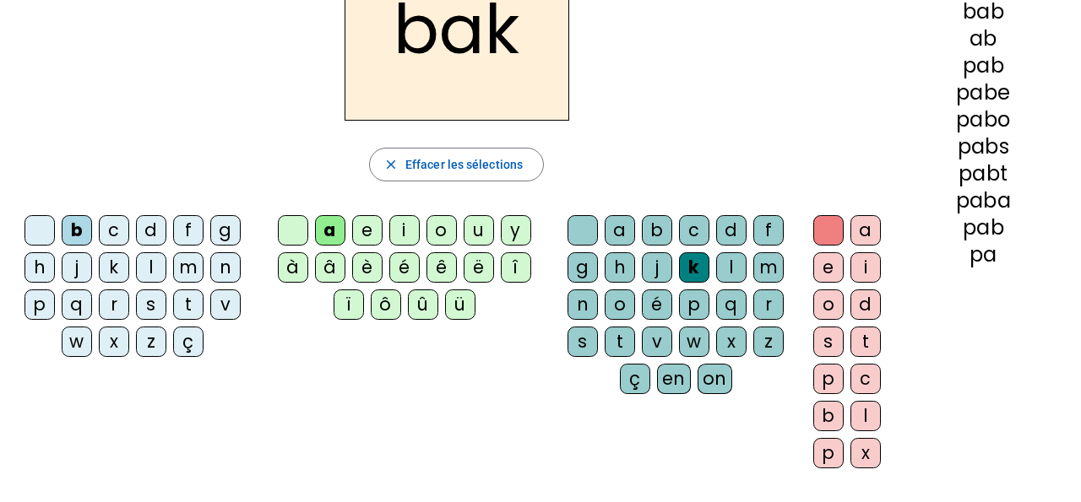
click at [744, 274] on div "l" at bounding box center [731, 267] width 30 height 30
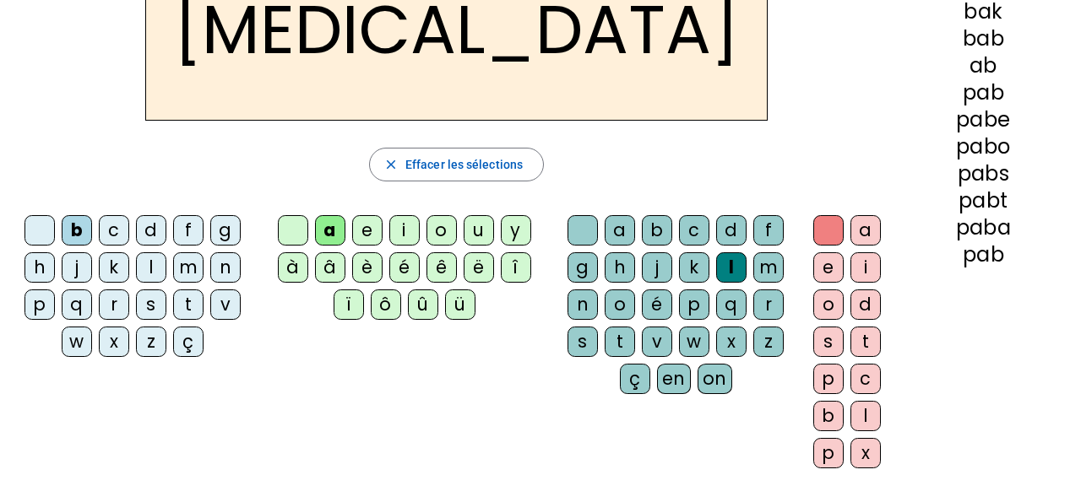
click at [36, 220] on div at bounding box center [39, 230] width 30 height 30
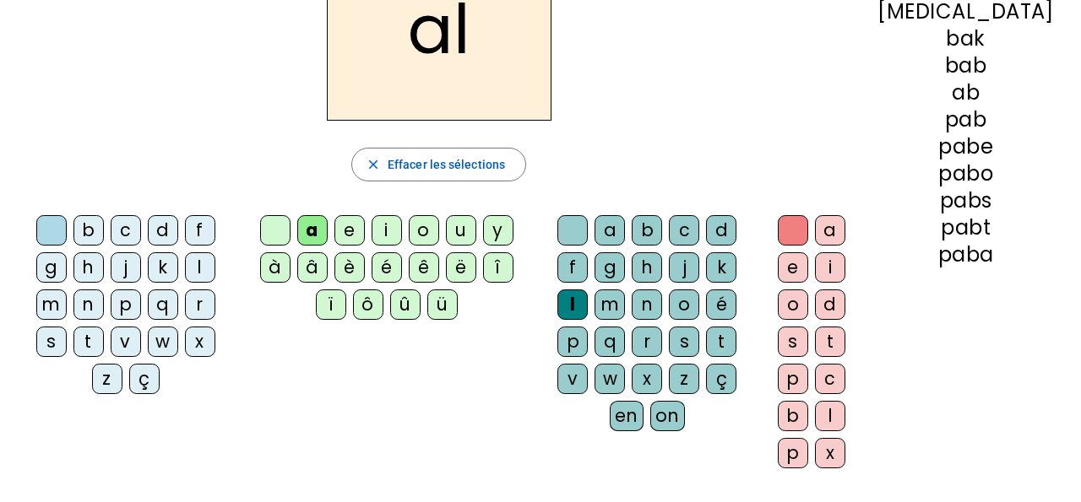
click at [23, 220] on div "b c d f g h j k l m n p q r s t v w x z ç" at bounding box center [128, 308] width 217 height 186
click at [632, 298] on div "n" at bounding box center [647, 305] width 30 height 30
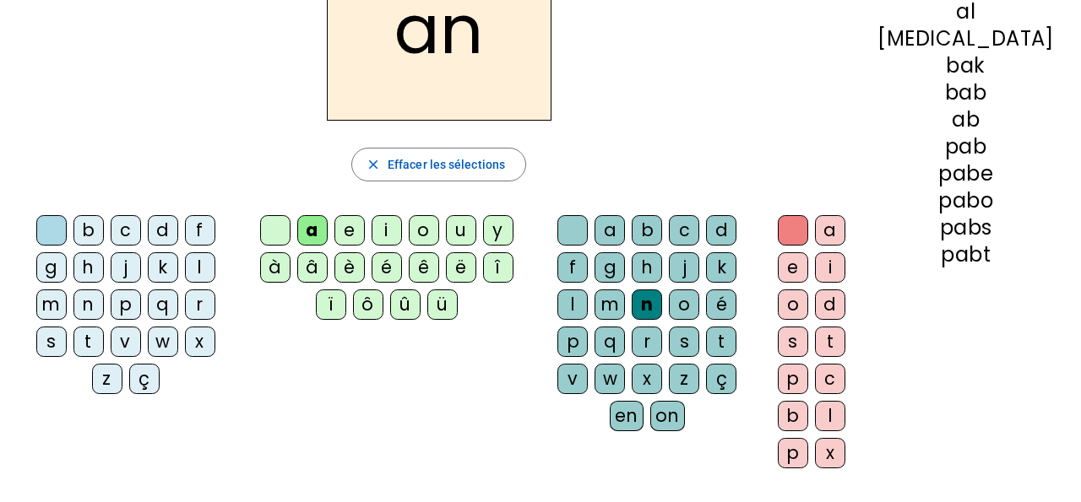
click at [699, 221] on div "c" at bounding box center [684, 230] width 30 height 30
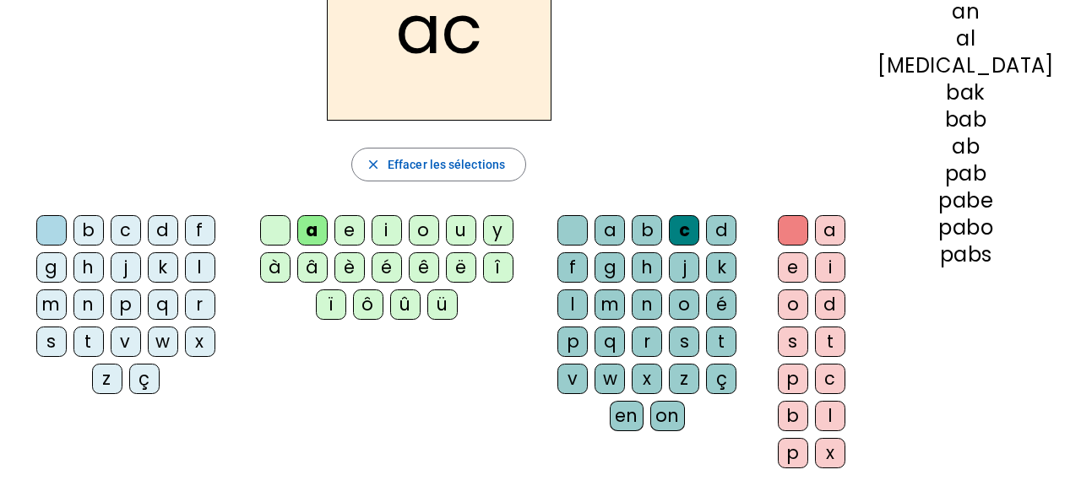
click at [732, 238] on div "d" at bounding box center [721, 230] width 30 height 30
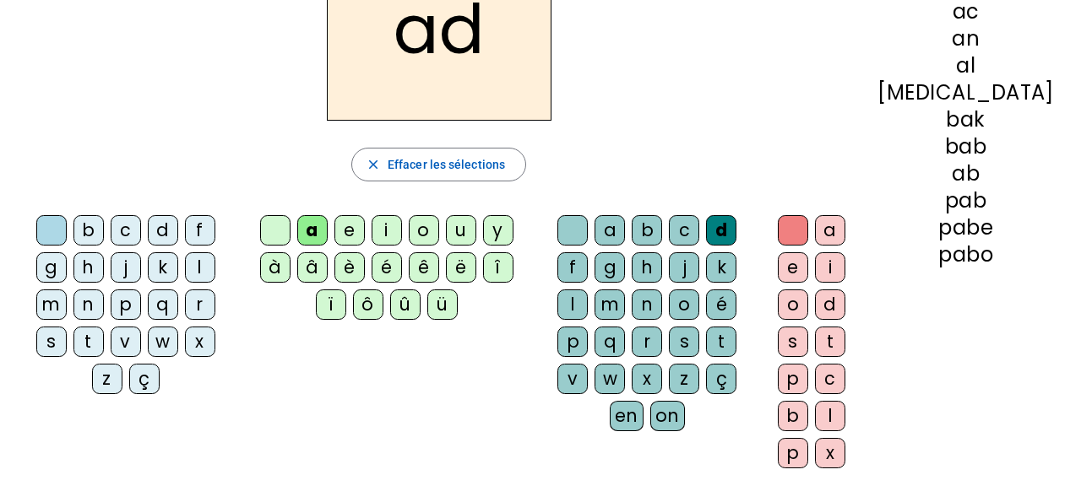
click at [845, 269] on div "i" at bounding box center [830, 267] width 30 height 30
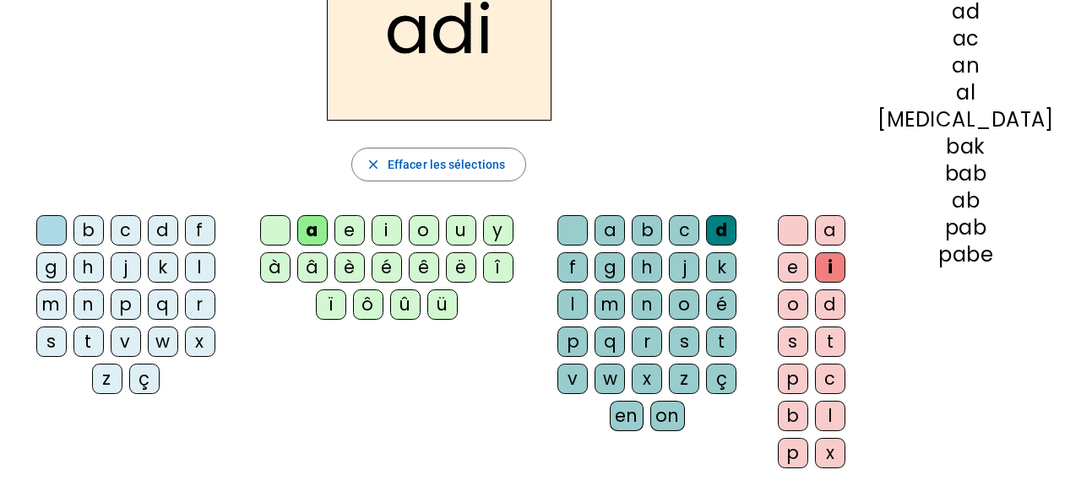
click at [808, 270] on div "e" at bounding box center [793, 267] width 30 height 30
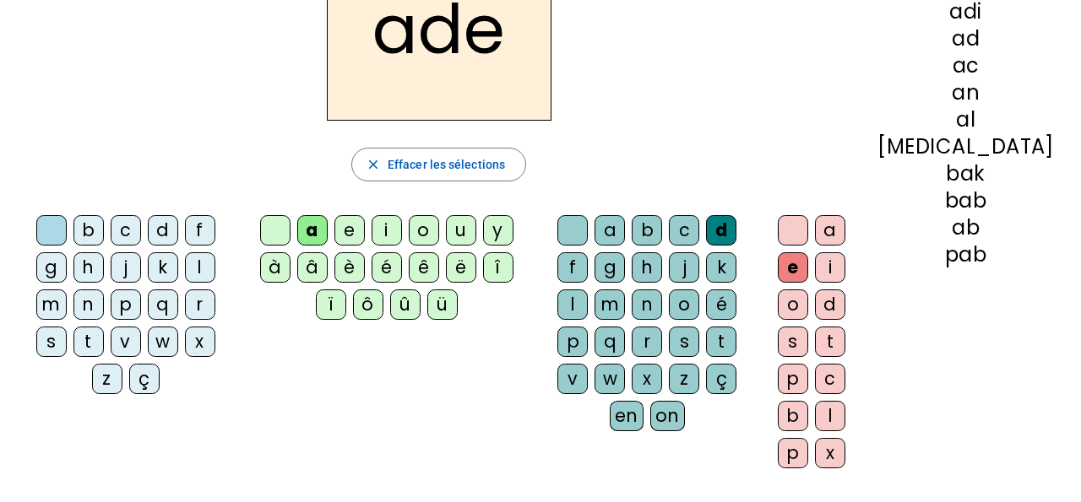
click at [808, 309] on div "o" at bounding box center [793, 305] width 30 height 30
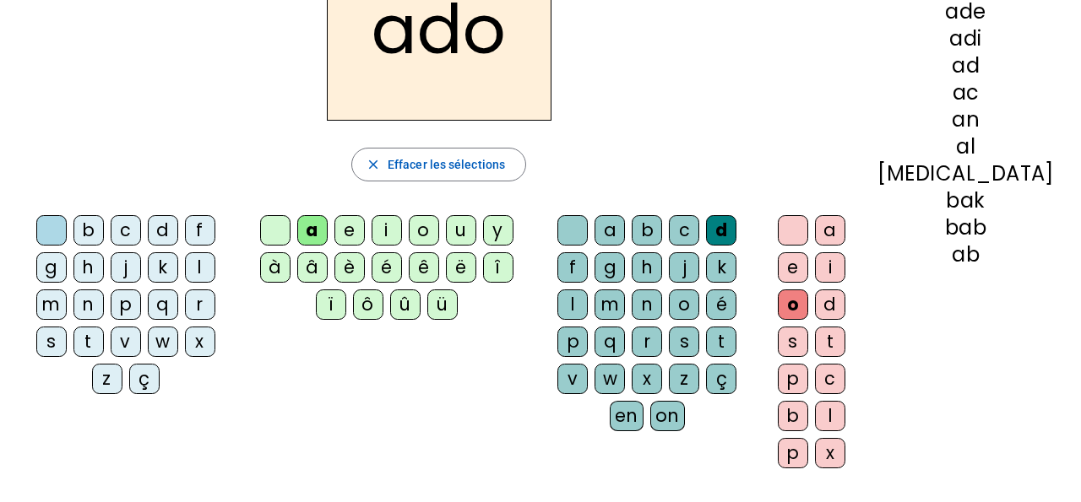
click at [808, 236] on div at bounding box center [793, 230] width 30 height 30
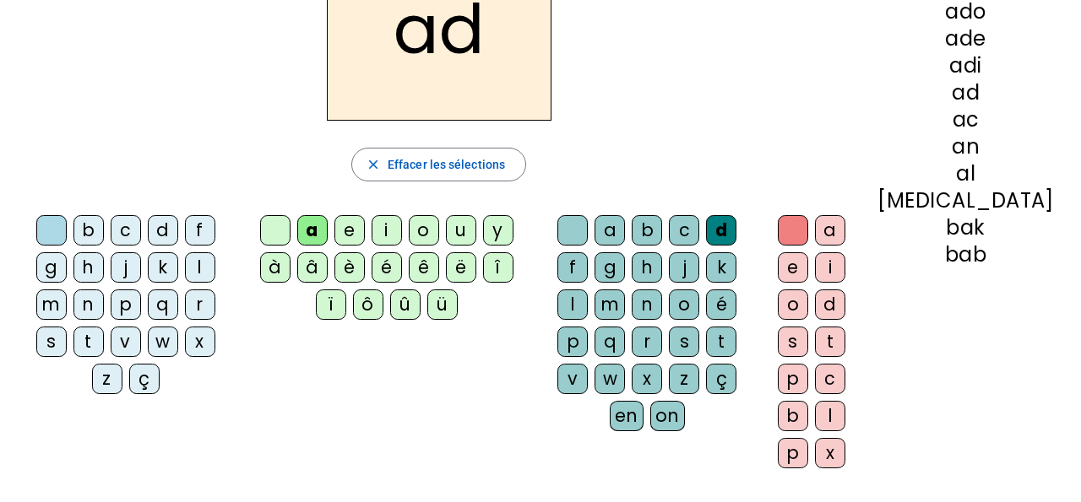
click at [569, 220] on div at bounding box center [572, 230] width 30 height 30
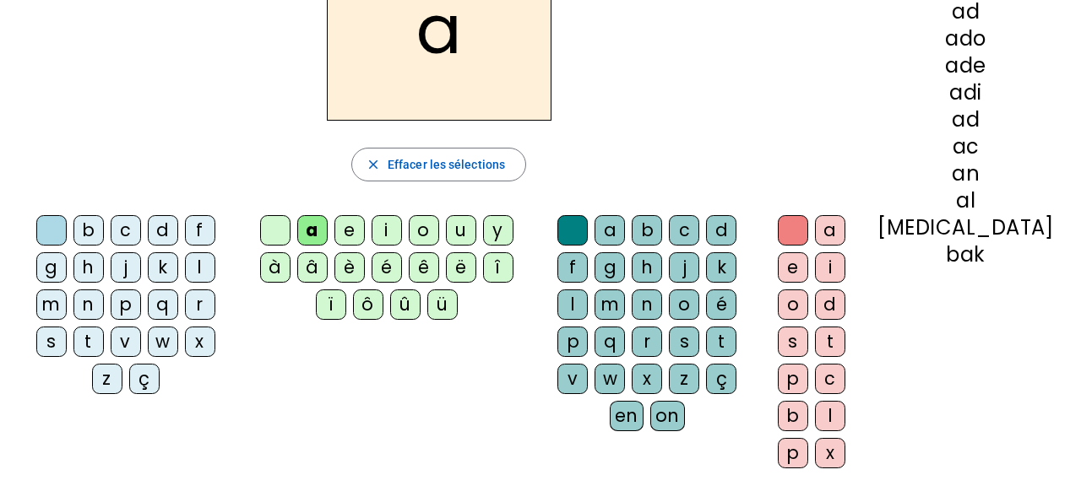
click at [285, 228] on div at bounding box center [275, 230] width 30 height 30
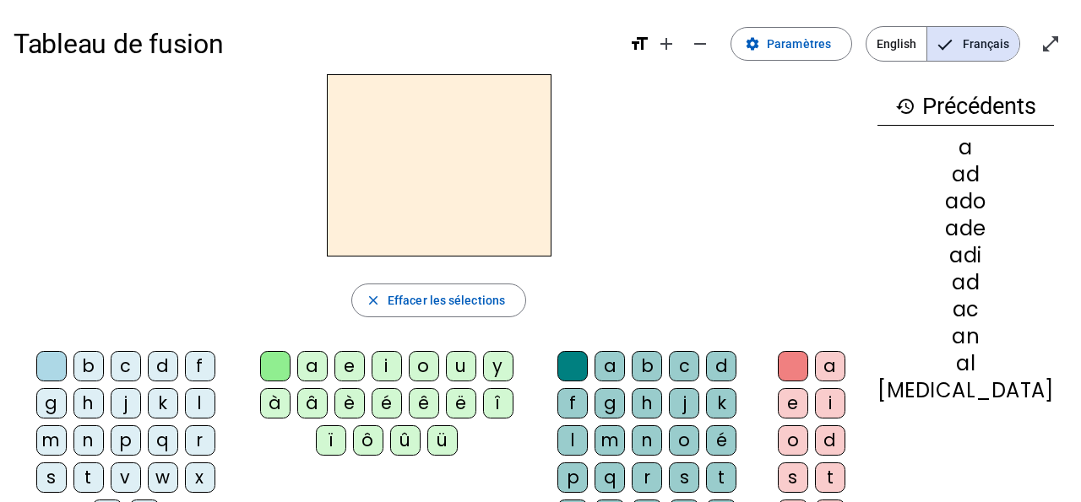
scroll to position [0, 0]
click at [670, 38] on mat-icon "add" at bounding box center [666, 44] width 20 height 20
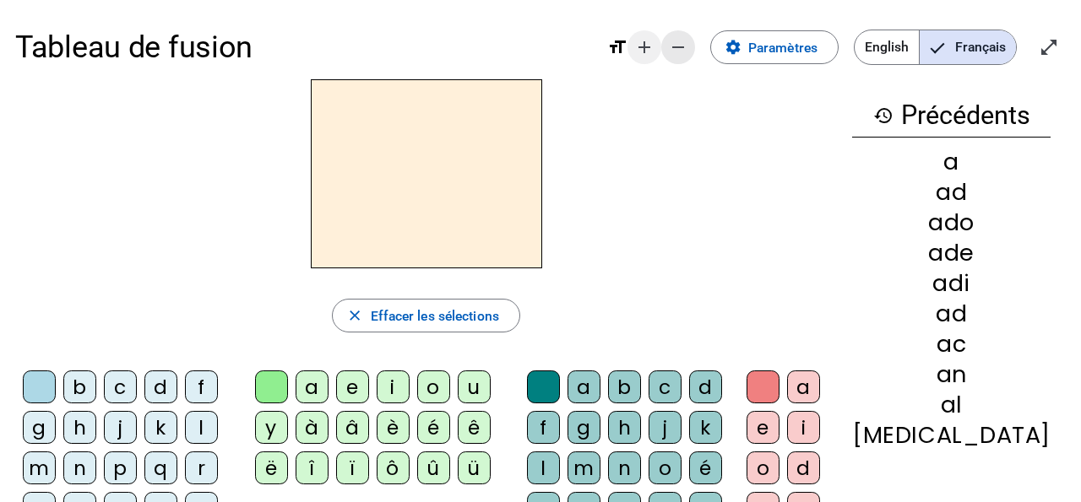
click at [670, 38] on mat-icon "remove" at bounding box center [678, 47] width 20 height 20
click at [654, 38] on mat-icon "add" at bounding box center [644, 47] width 20 height 20
click at [670, 38] on mat-icon "remove" at bounding box center [678, 47] width 20 height 20
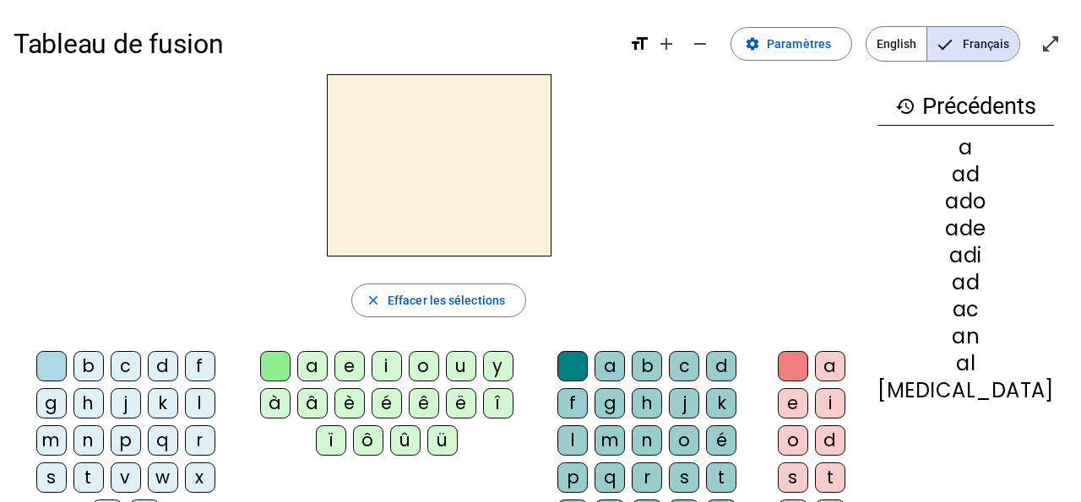
click at [635, 41] on mat-icon "format_size" at bounding box center [639, 44] width 20 height 20
click at [642, 44] on mat-icon "format_size" at bounding box center [639, 44] width 20 height 20
click at [670, 45] on mat-icon "add" at bounding box center [666, 44] width 20 height 20
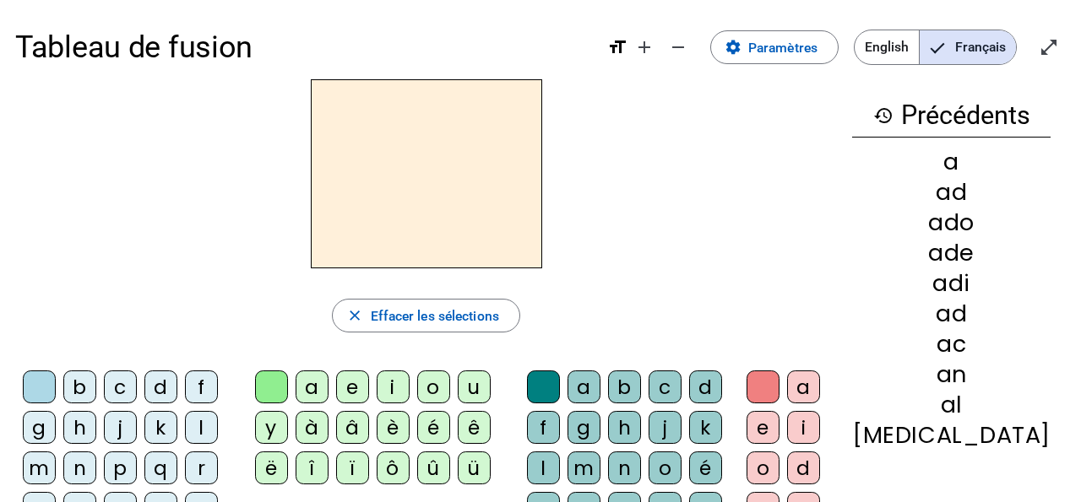
click at [359, 400] on div "e" at bounding box center [352, 387] width 33 height 33
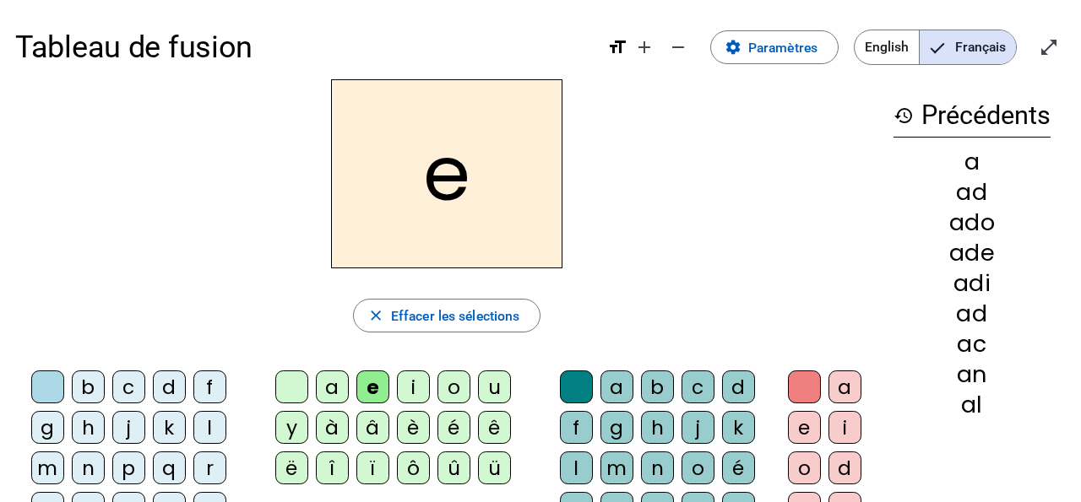
click at [430, 395] on letter-bubble "i" at bounding box center [417, 391] width 41 height 41
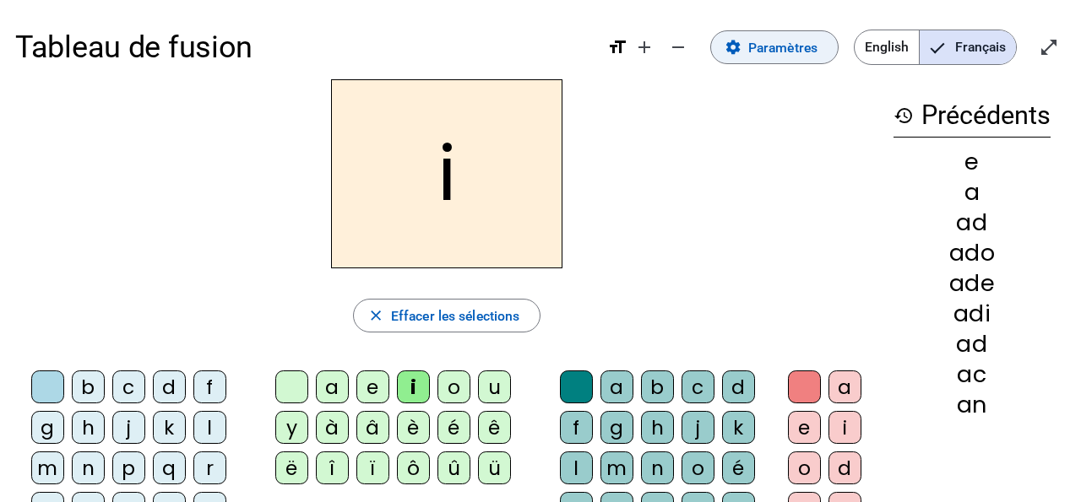
click at [805, 49] on span "Paramètres" at bounding box center [782, 47] width 69 height 23
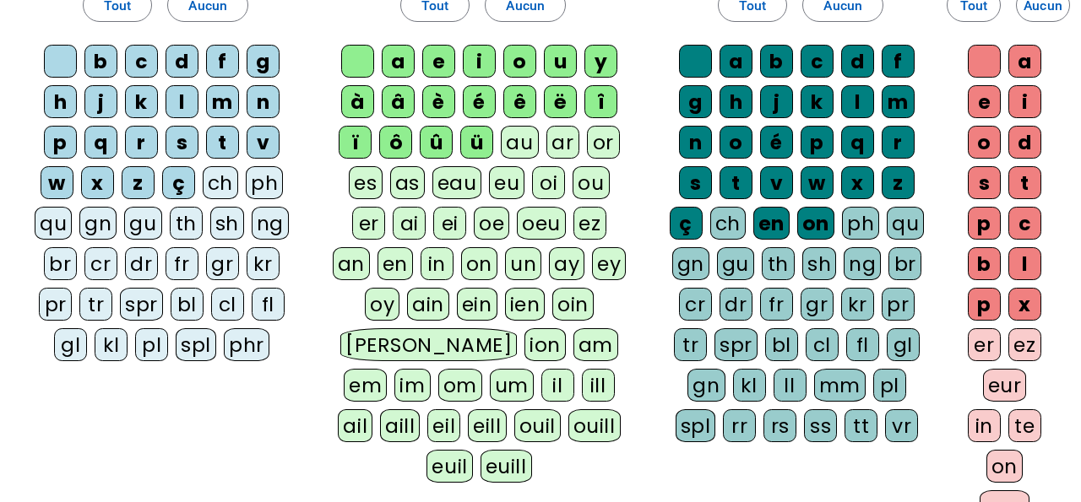
scroll to position [70, 0]
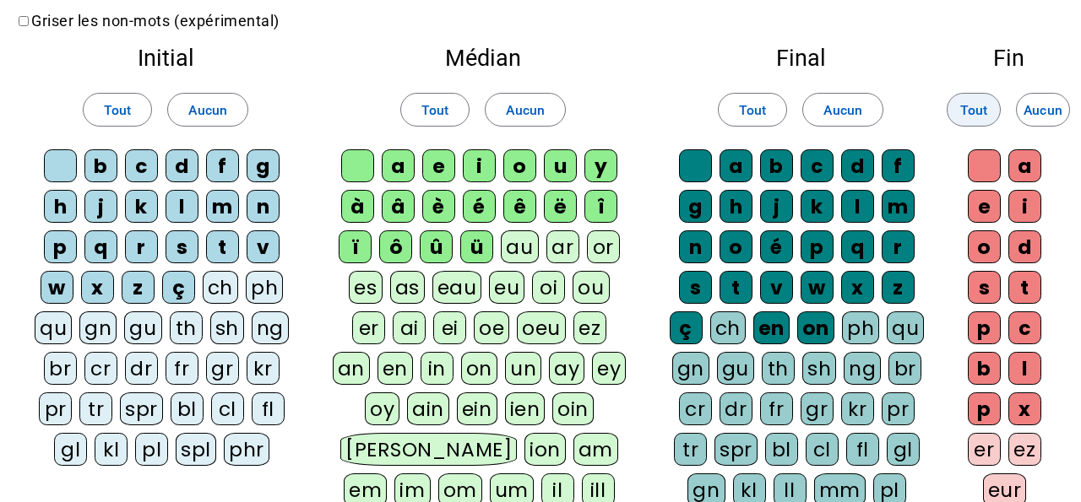
click at [969, 118] on span "Tout" at bounding box center [973, 110] width 27 height 23
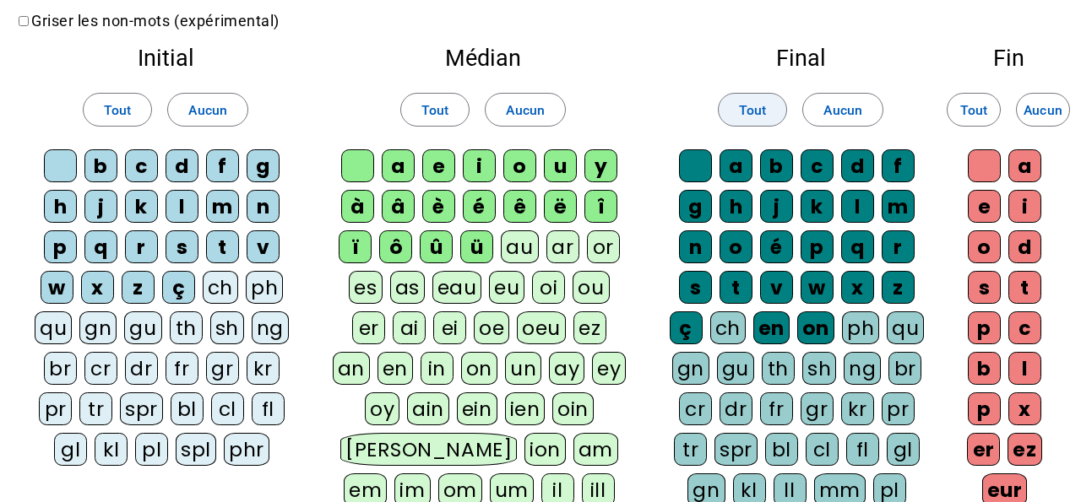
click at [762, 104] on span "Tout" at bounding box center [752, 110] width 27 height 23
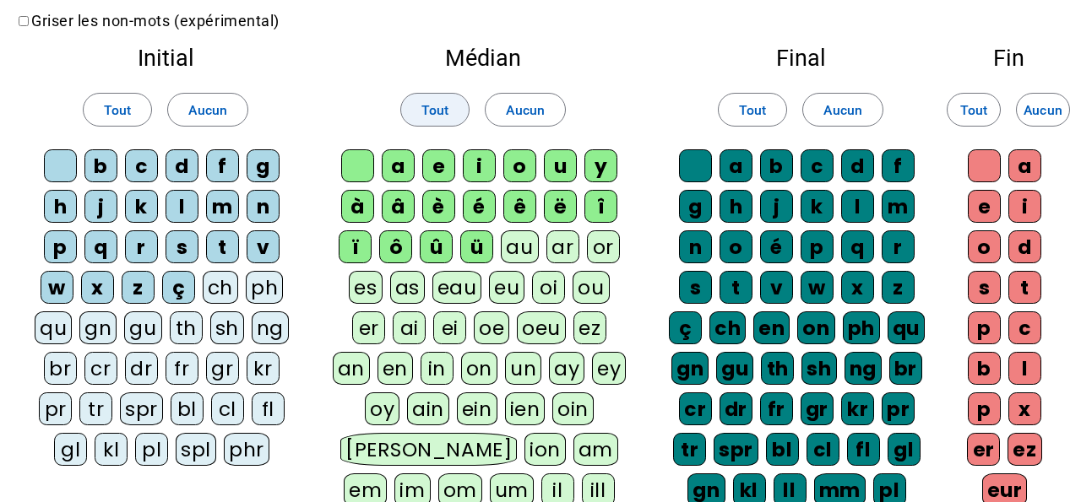
click at [453, 106] on span at bounding box center [435, 109] width 68 height 41
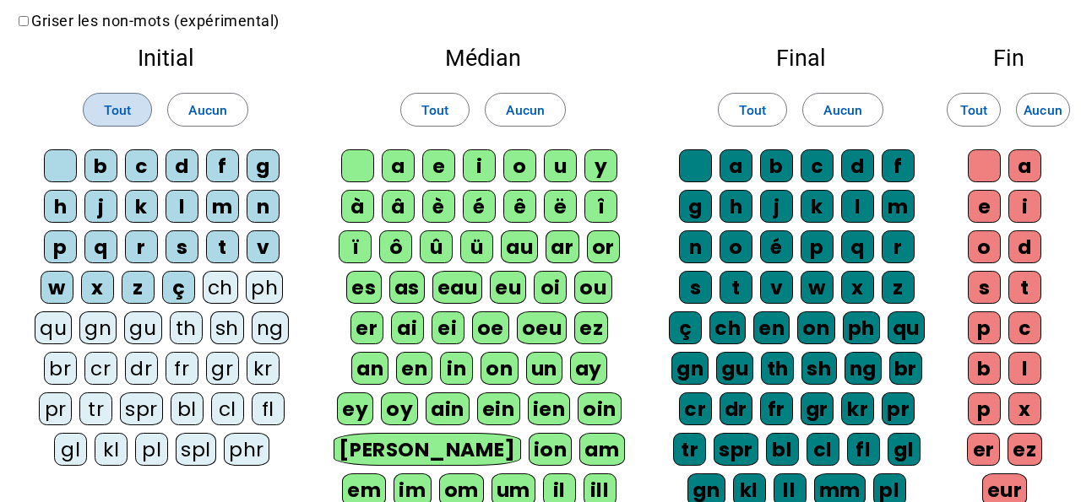
click at [114, 102] on span "Tout" at bounding box center [117, 110] width 27 height 23
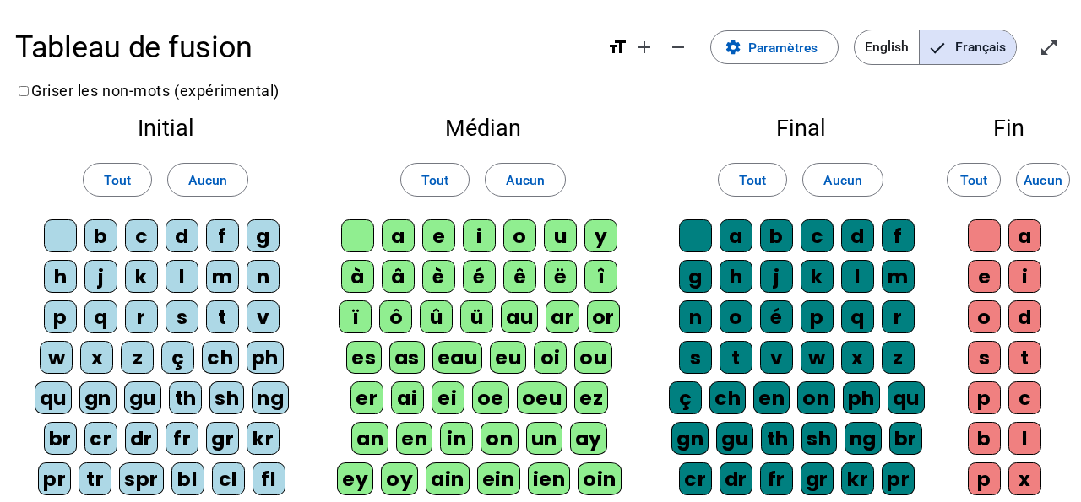
scroll to position [0, 0]
click at [1040, 57] on mat-icon "open_in_full" at bounding box center [1048, 47] width 20 height 20
